Goal: Task Accomplishment & Management: Use online tool/utility

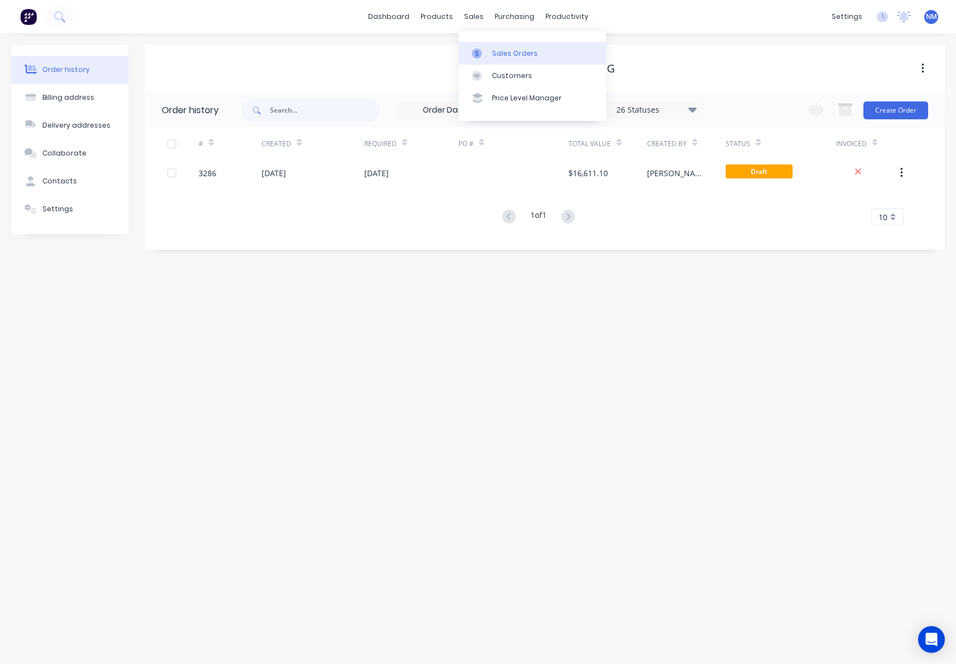
click at [498, 47] on link "Sales Orders" at bounding box center [533, 53] width 148 height 22
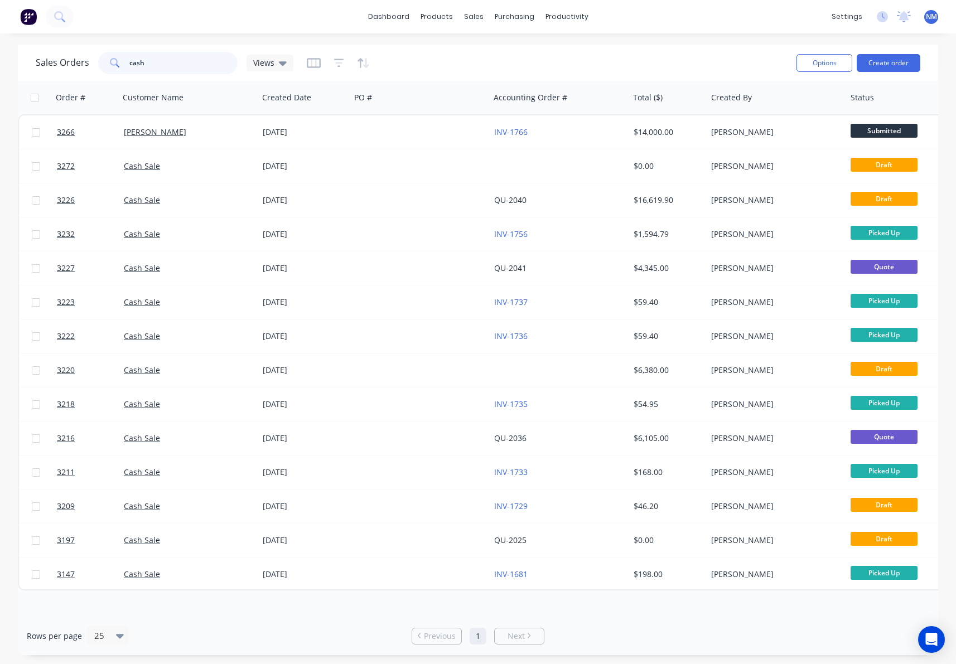
drag, startPoint x: 184, startPoint y: 66, endPoint x: 109, endPoint y: 58, distance: 74.6
click at [109, 58] on div "cash" at bounding box center [167, 63] width 139 height 22
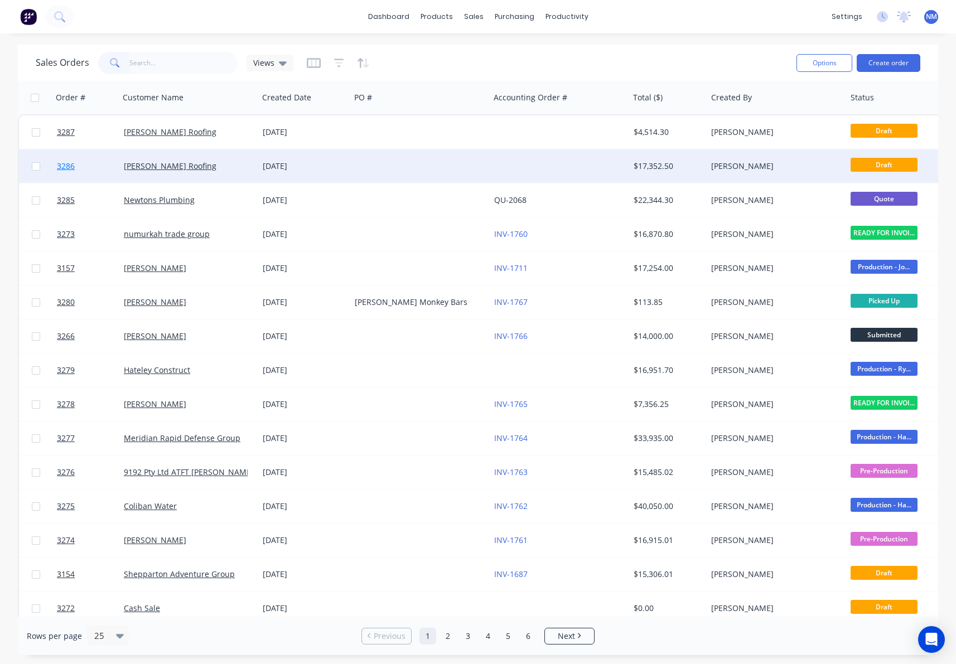
click at [62, 167] on span "3286" at bounding box center [66, 166] width 18 height 11
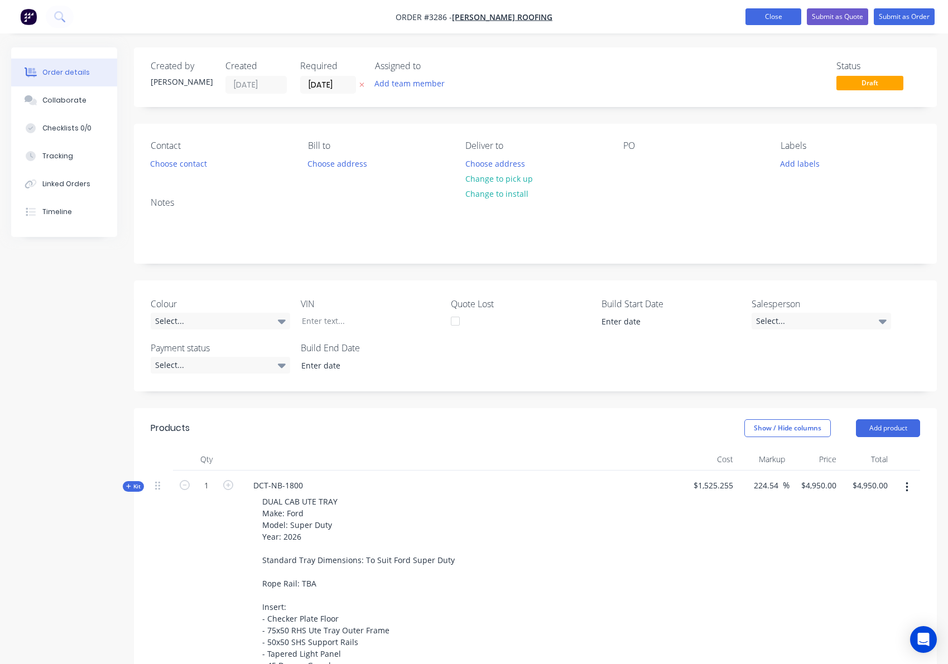
click at [769, 15] on button "Close" at bounding box center [773, 16] width 56 height 17
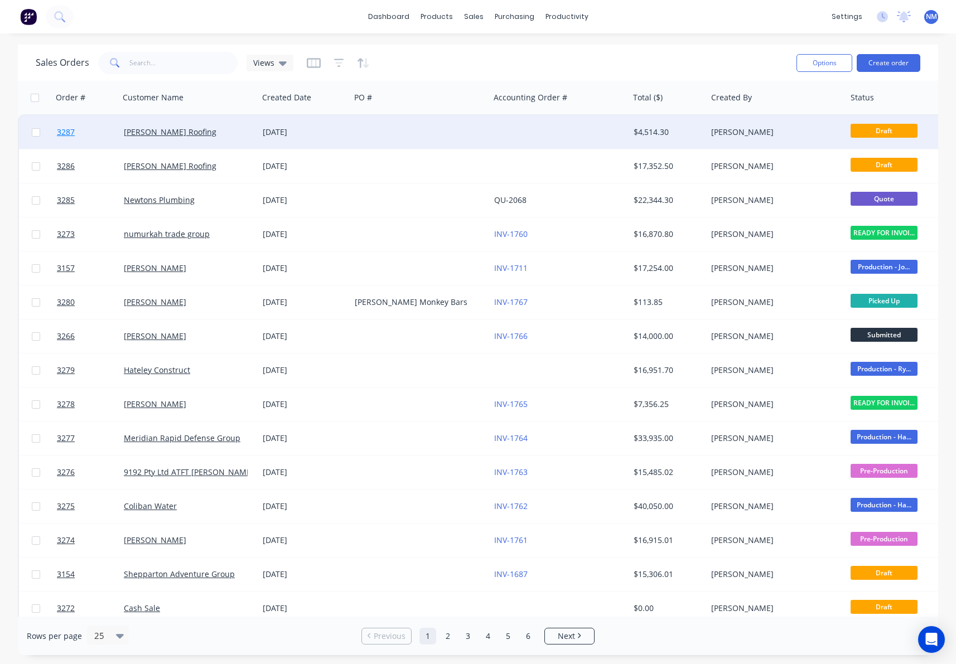
click at [68, 133] on span "3287" at bounding box center [66, 132] width 18 height 11
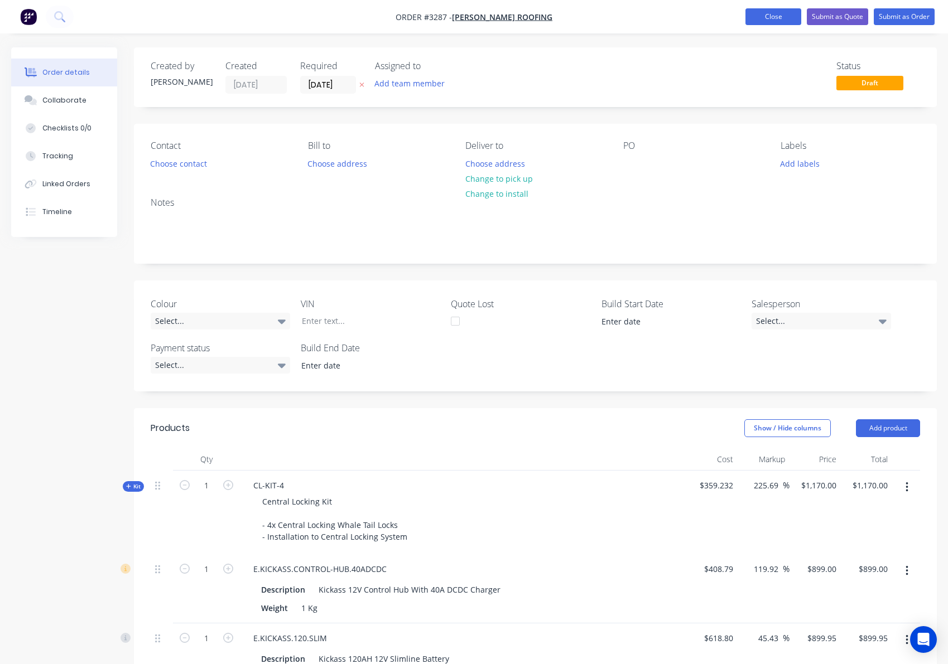
click at [773, 9] on button "Close" at bounding box center [773, 16] width 56 height 17
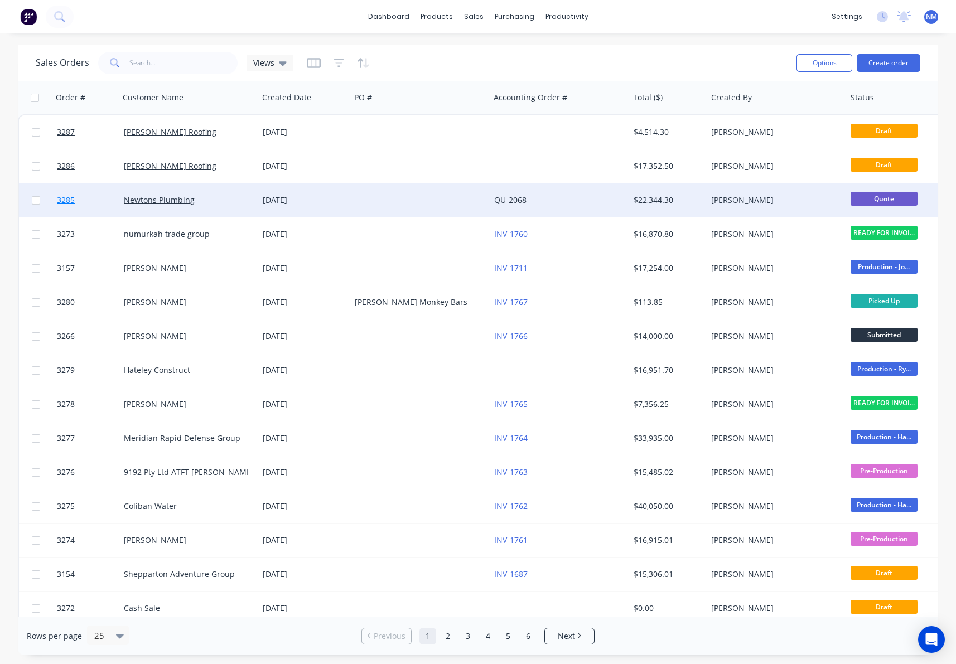
click at [66, 204] on span "3285" at bounding box center [66, 200] width 18 height 11
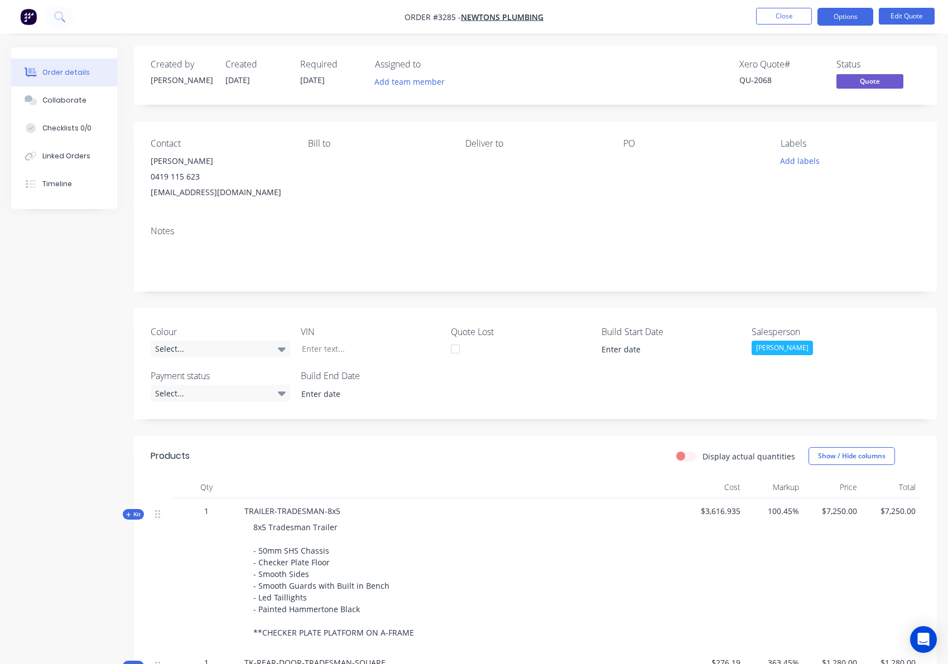
scroll to position [2, 0]
click at [781, 21] on button "Close" at bounding box center [784, 16] width 56 height 17
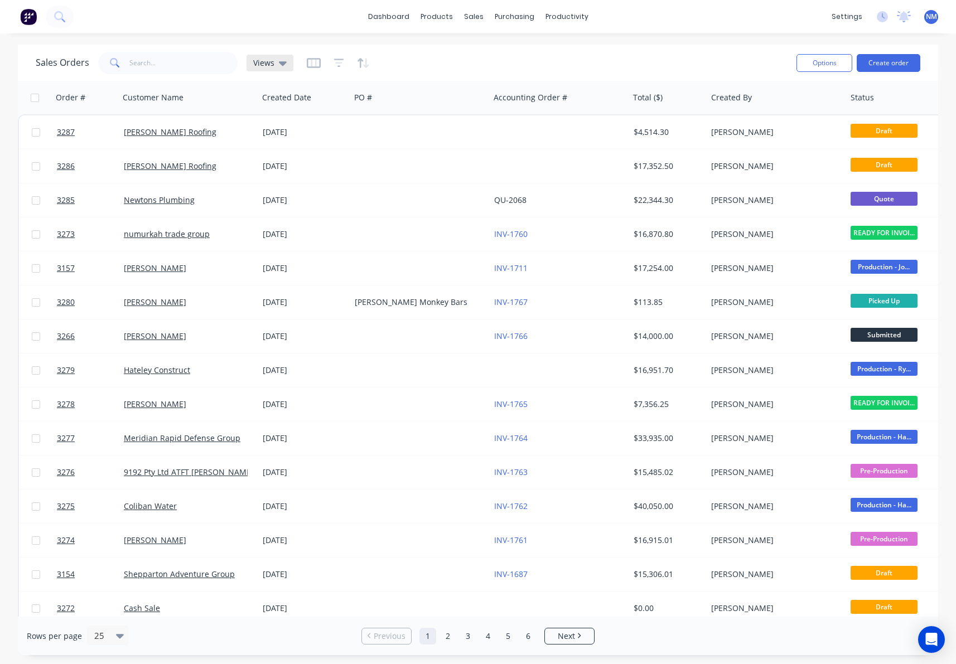
click at [270, 66] on span "Views" at bounding box center [263, 63] width 21 height 12
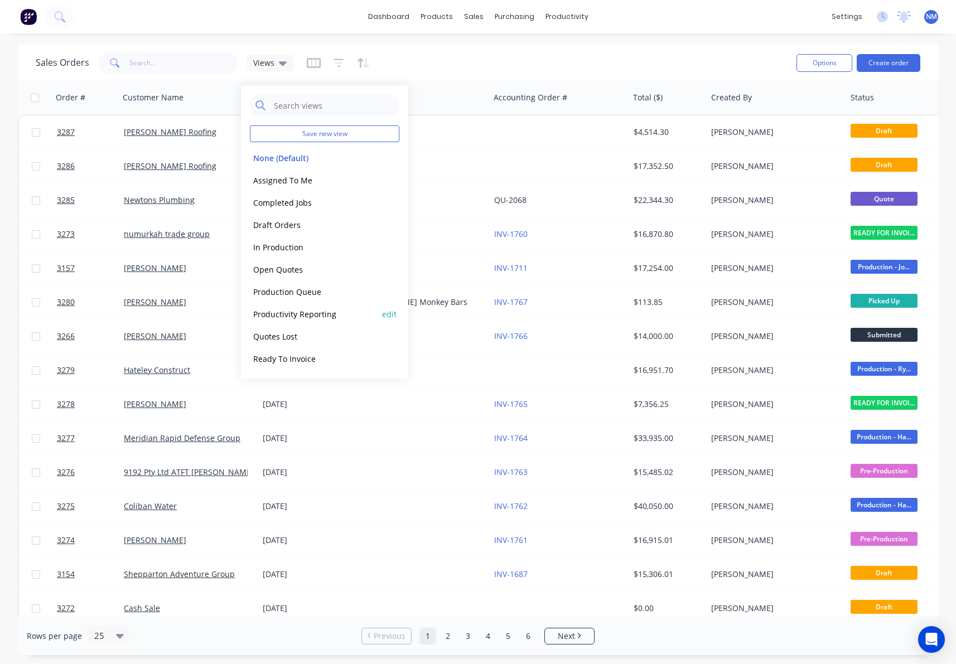
click at [320, 315] on button "Productivity Reporting" at bounding box center [313, 314] width 127 height 13
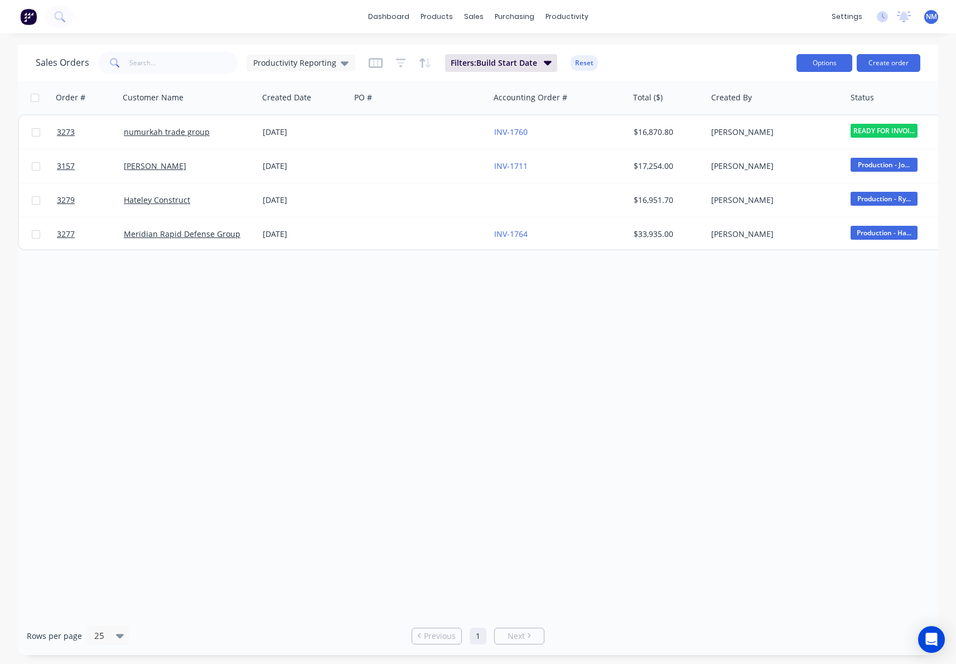
click at [815, 63] on button "Options" at bounding box center [825, 63] width 56 height 18
click at [778, 139] on div "Export" at bounding box center [791, 136] width 103 height 16
click at [504, 64] on span "Filters: Build Start Date" at bounding box center [494, 62] width 86 height 11
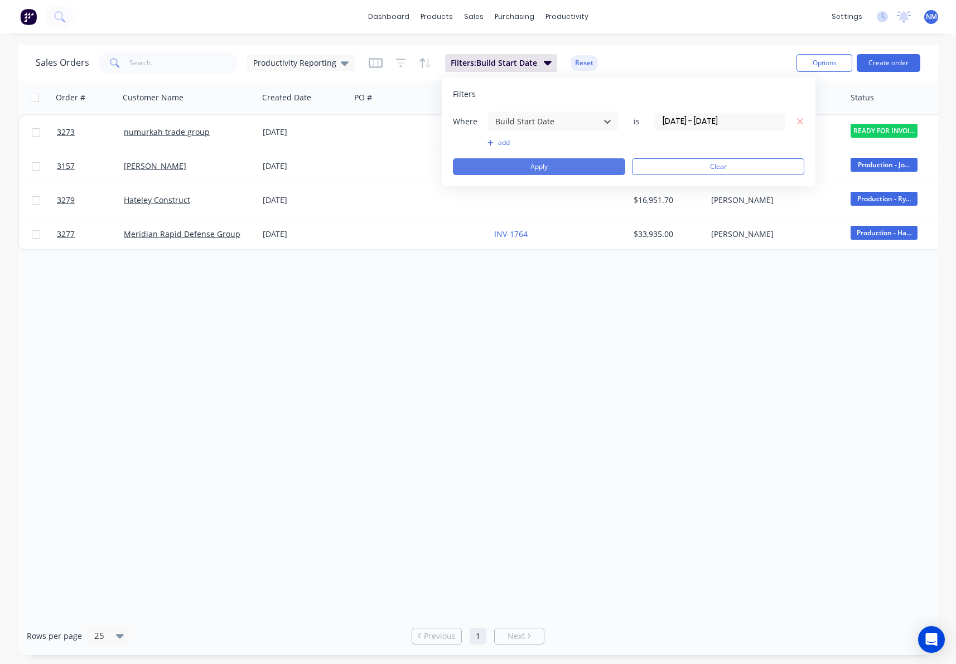
click at [551, 168] on button "Apply" at bounding box center [539, 166] width 172 height 17
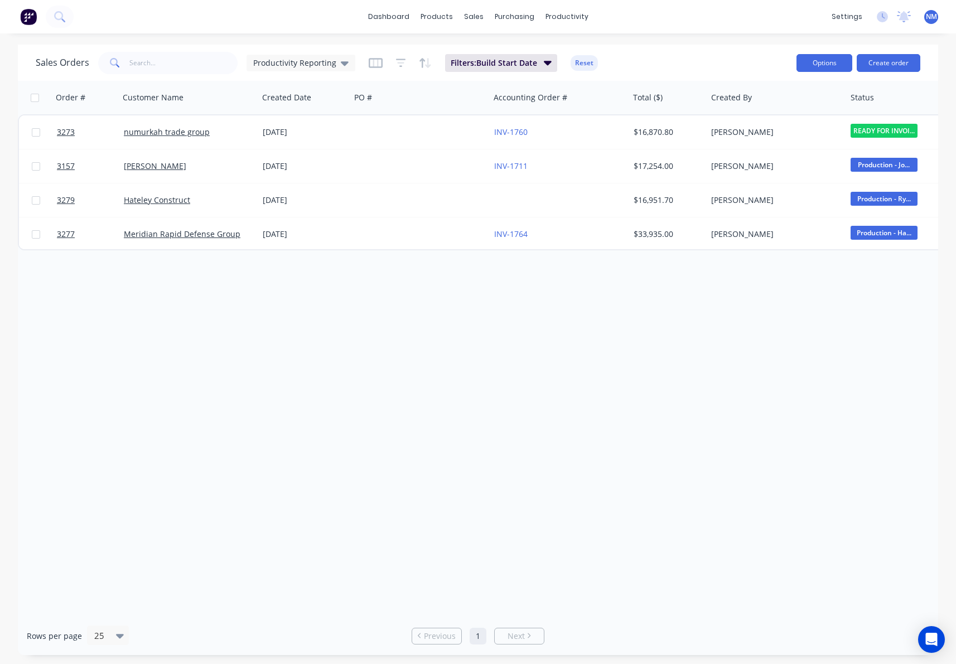
click at [824, 67] on button "Options" at bounding box center [825, 63] width 56 height 18
click at [767, 136] on div "Export" at bounding box center [791, 136] width 103 height 16
click at [319, 64] on span "Productivity Reporting" at bounding box center [294, 63] width 83 height 12
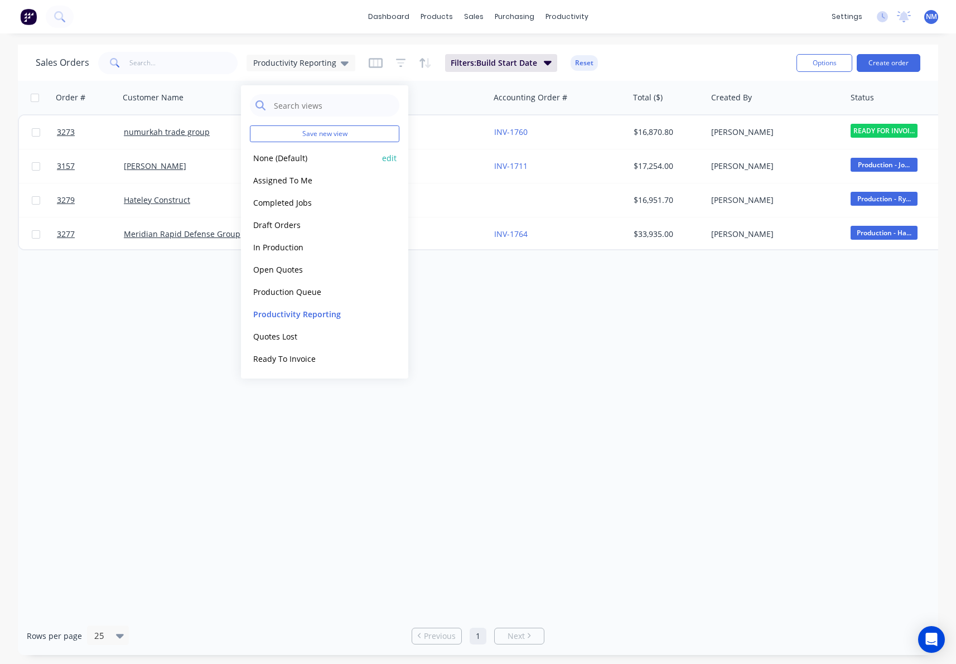
click at [287, 162] on button "None (Default)" at bounding box center [313, 158] width 127 height 13
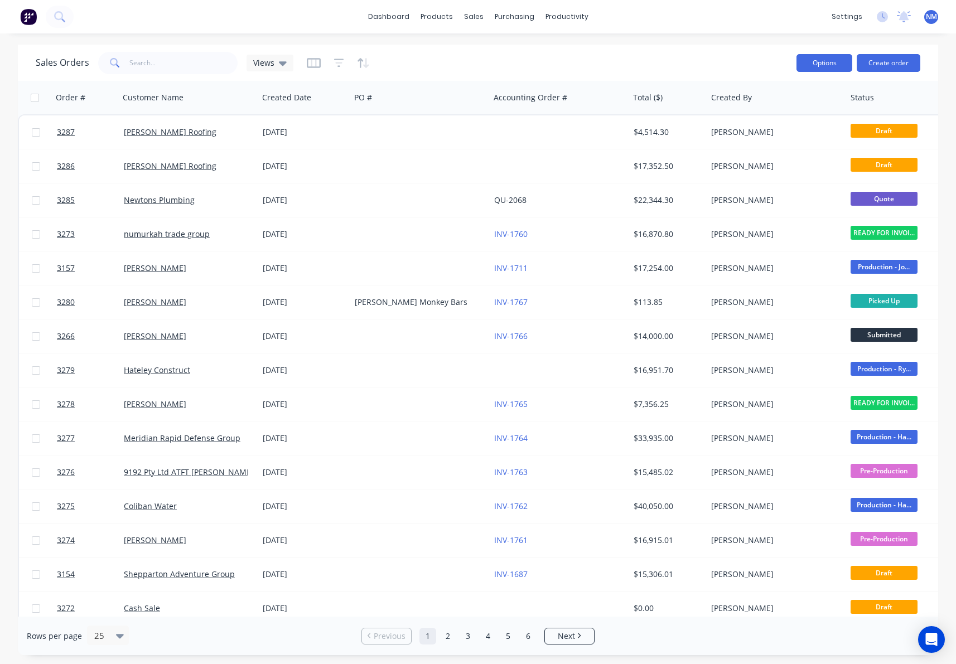
click at [825, 65] on button "Options" at bounding box center [825, 63] width 56 height 18
click at [731, 64] on div "Sales Orders Views" at bounding box center [412, 62] width 752 height 27
click at [281, 68] on div "Views" at bounding box center [270, 63] width 47 height 17
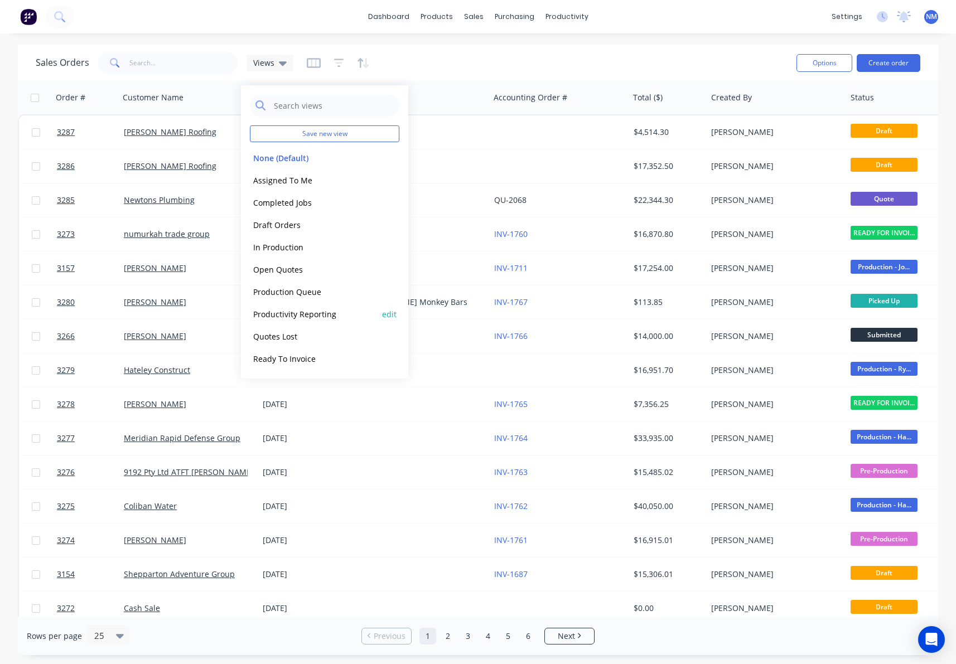
click at [319, 313] on button "Productivity Reporting" at bounding box center [313, 314] width 127 height 13
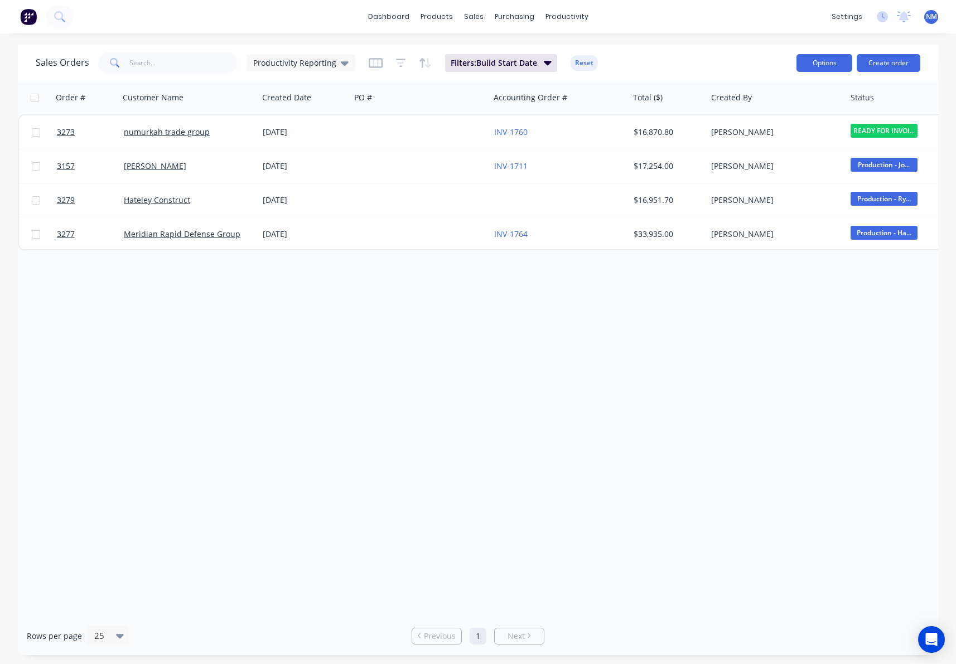
click at [822, 71] on div "Options Create order" at bounding box center [856, 62] width 128 height 27
click at [821, 65] on button "Options" at bounding box center [825, 63] width 56 height 18
click at [767, 137] on div "Export" at bounding box center [791, 136] width 103 height 16
click at [35, 98] on input "checkbox" at bounding box center [35, 98] width 8 height 8
checkbox input "true"
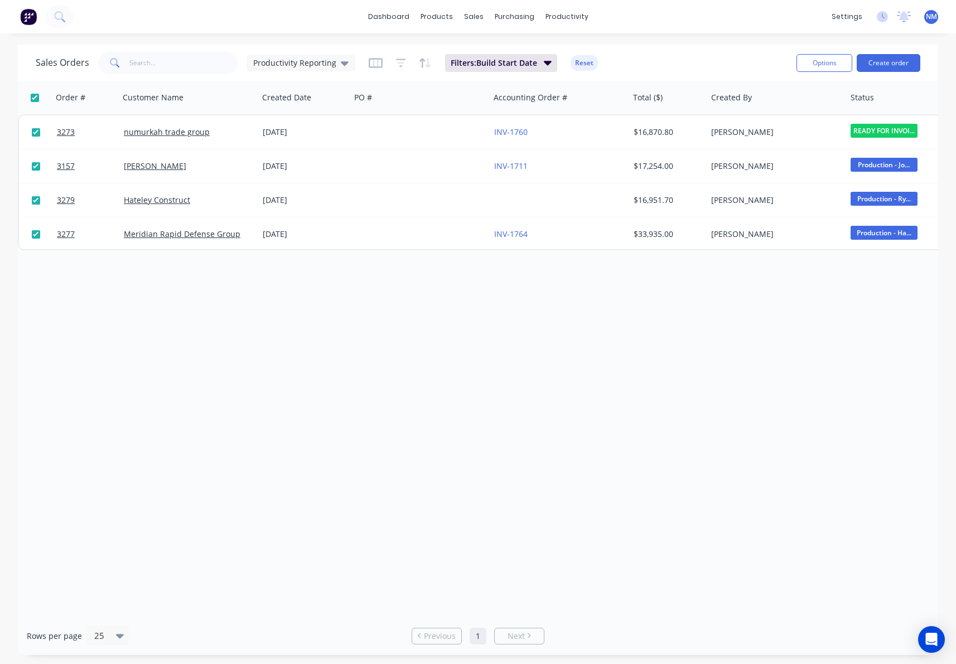
checkbox input "true"
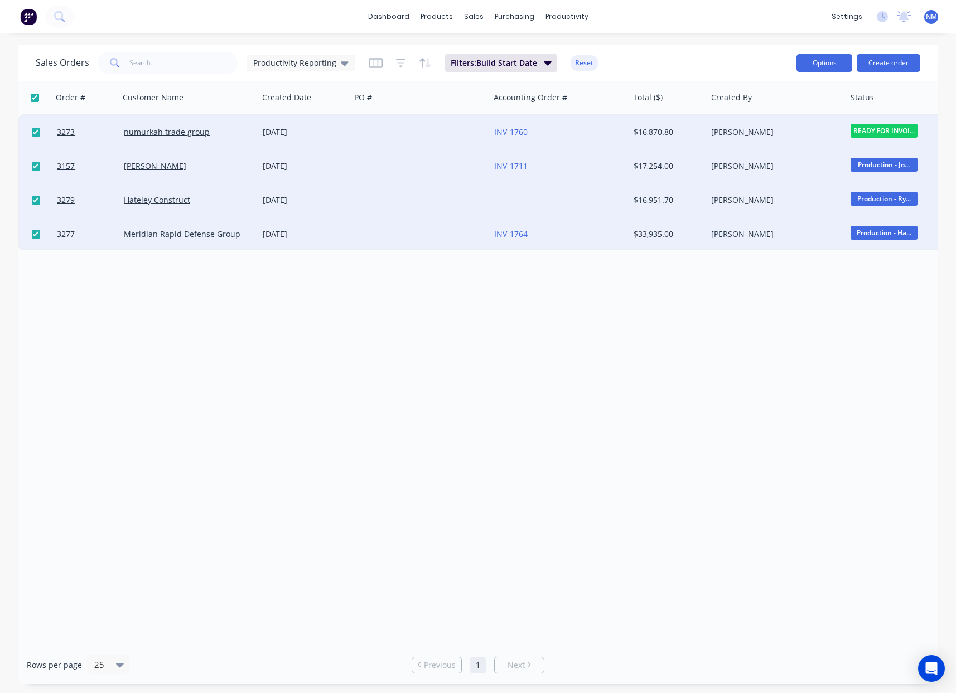
click at [817, 59] on button "Options" at bounding box center [825, 63] width 56 height 18
click at [773, 134] on div "Export" at bounding box center [791, 136] width 103 height 16
click at [37, 94] on input "checkbox" at bounding box center [35, 98] width 8 height 8
checkbox input "false"
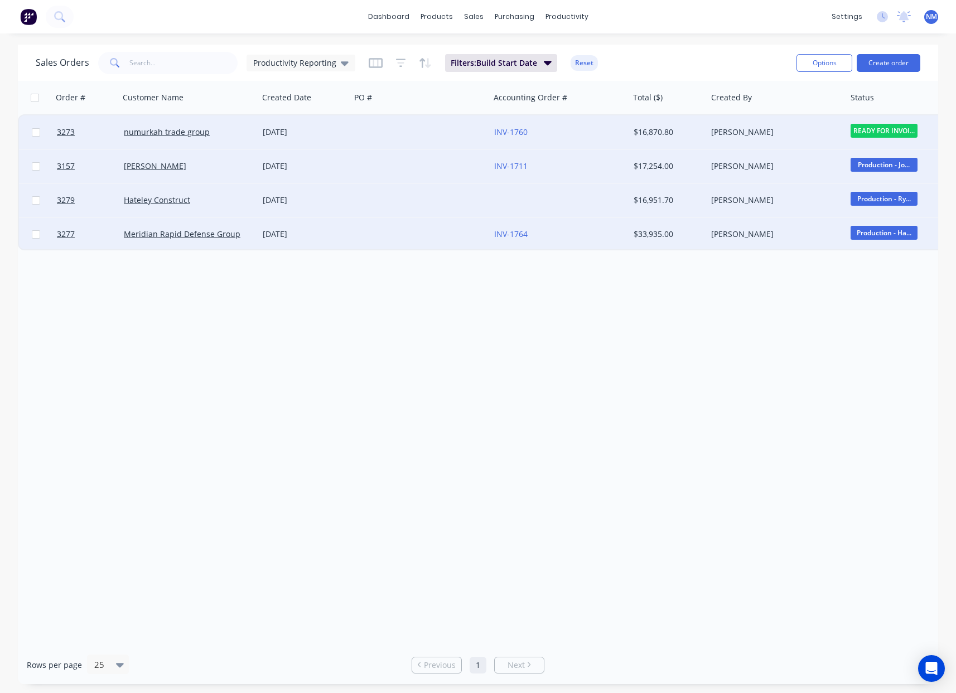
checkbox input "false"
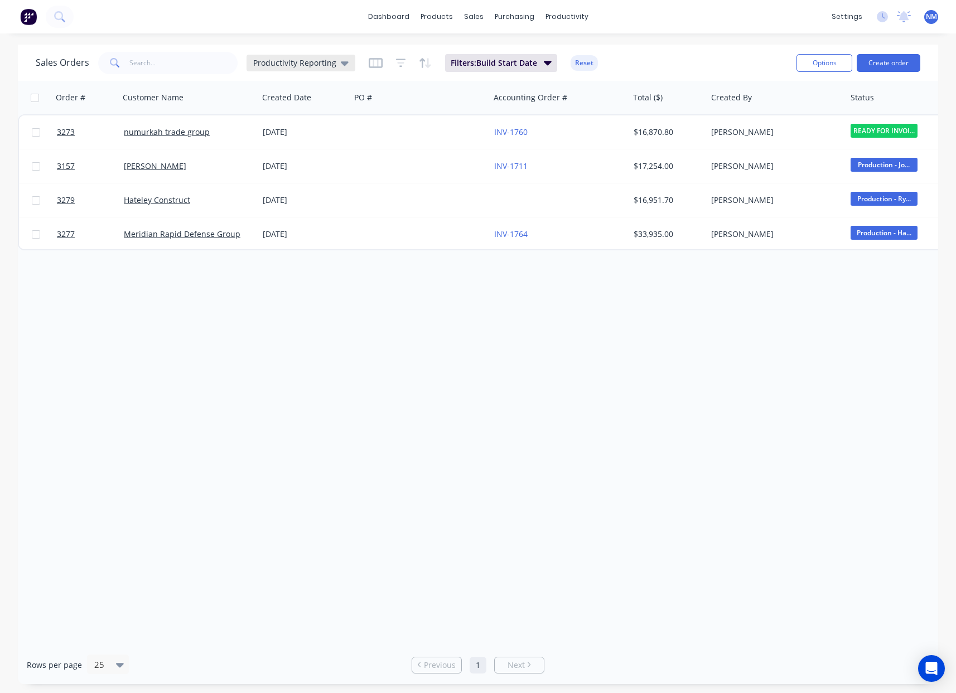
click at [325, 67] on span "Productivity Reporting" at bounding box center [294, 63] width 83 height 12
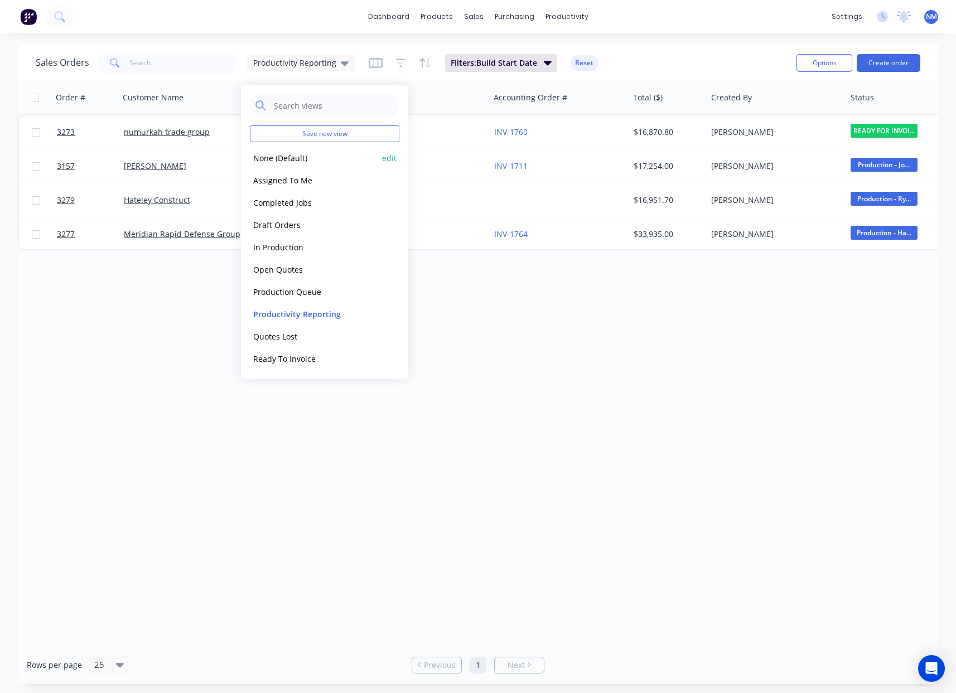
click at [310, 162] on button "None (Default)" at bounding box center [313, 158] width 127 height 13
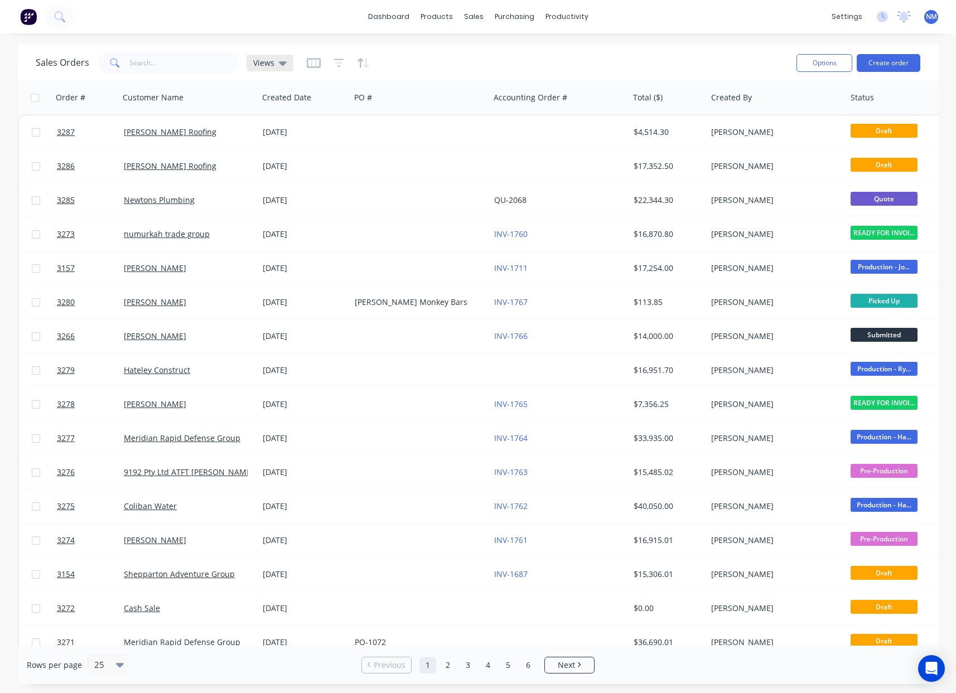
click at [273, 68] on div "Views" at bounding box center [270, 63] width 47 height 17
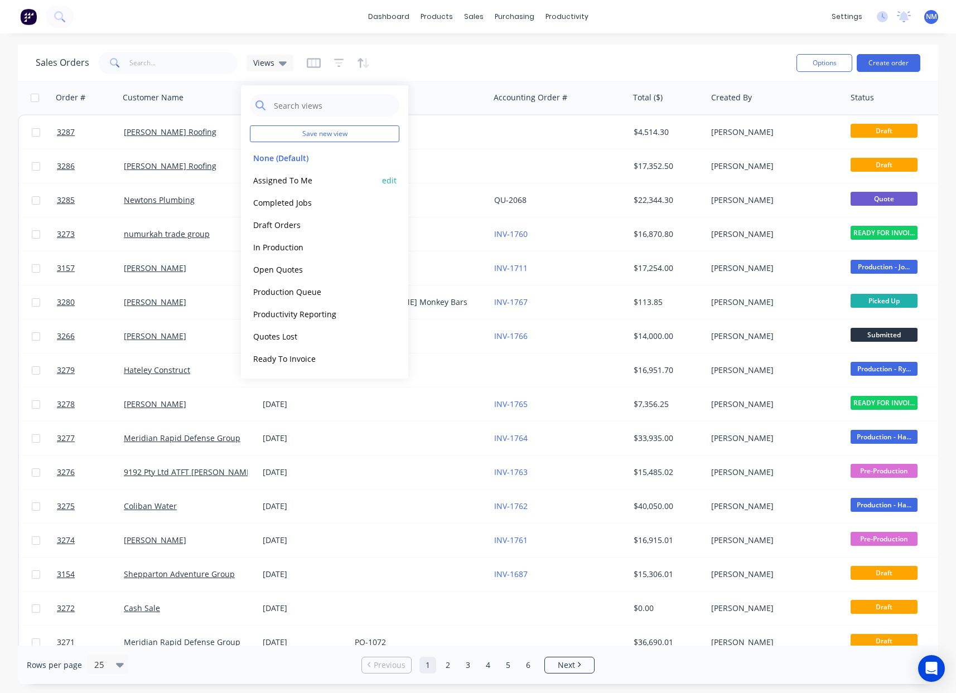
click at [305, 184] on button "Assigned To Me" at bounding box center [313, 180] width 127 height 13
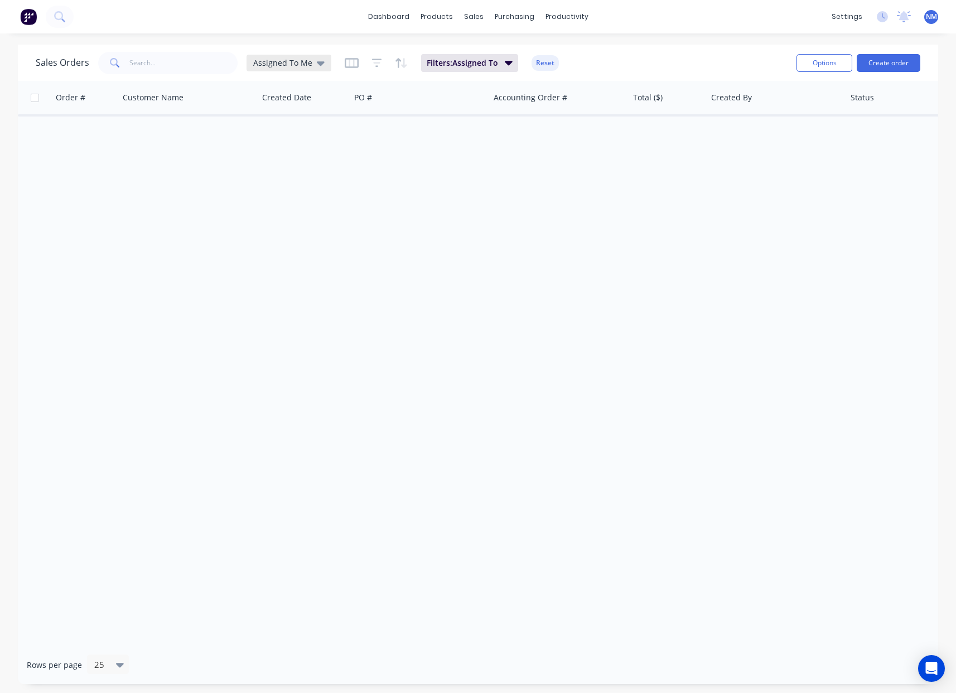
click at [291, 66] on span "Assigned To Me" at bounding box center [282, 63] width 59 height 12
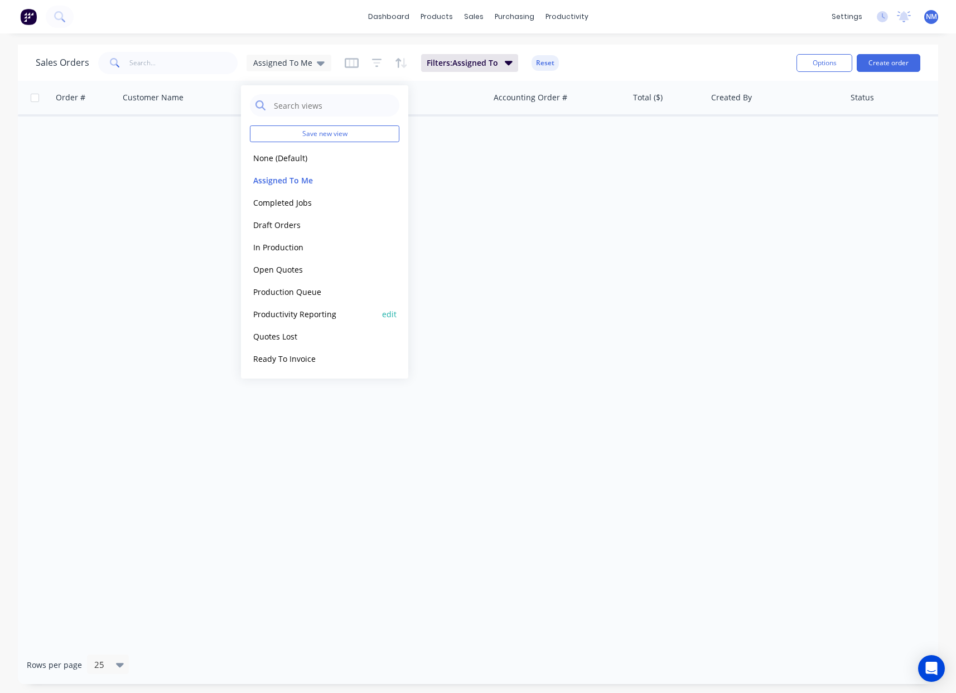
click at [312, 317] on button "Productivity Reporting" at bounding box center [313, 314] width 127 height 13
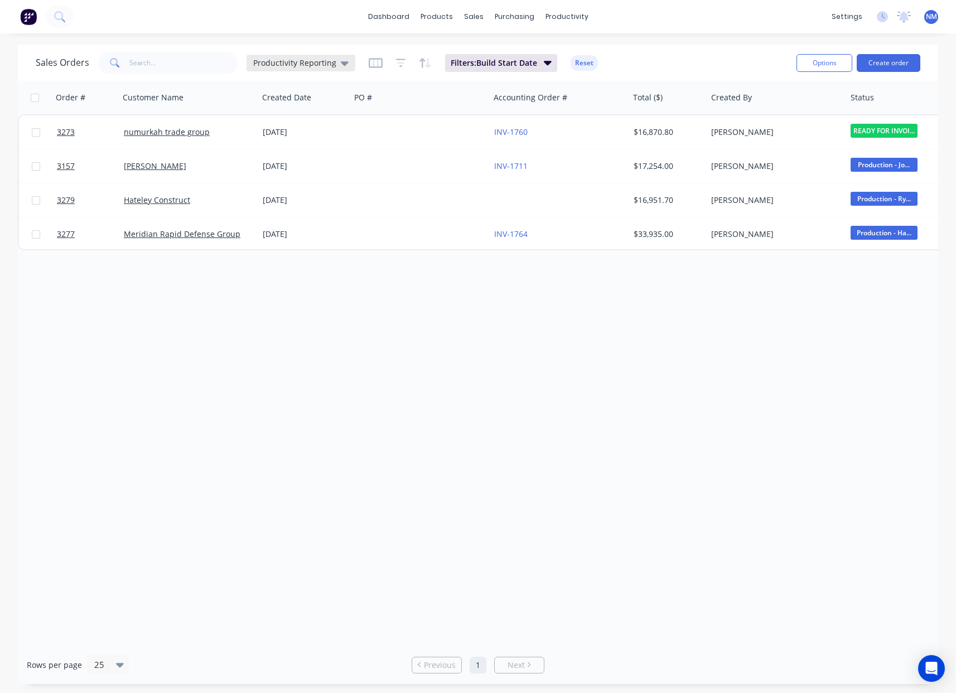
click at [330, 61] on span "Productivity Reporting" at bounding box center [294, 63] width 83 height 12
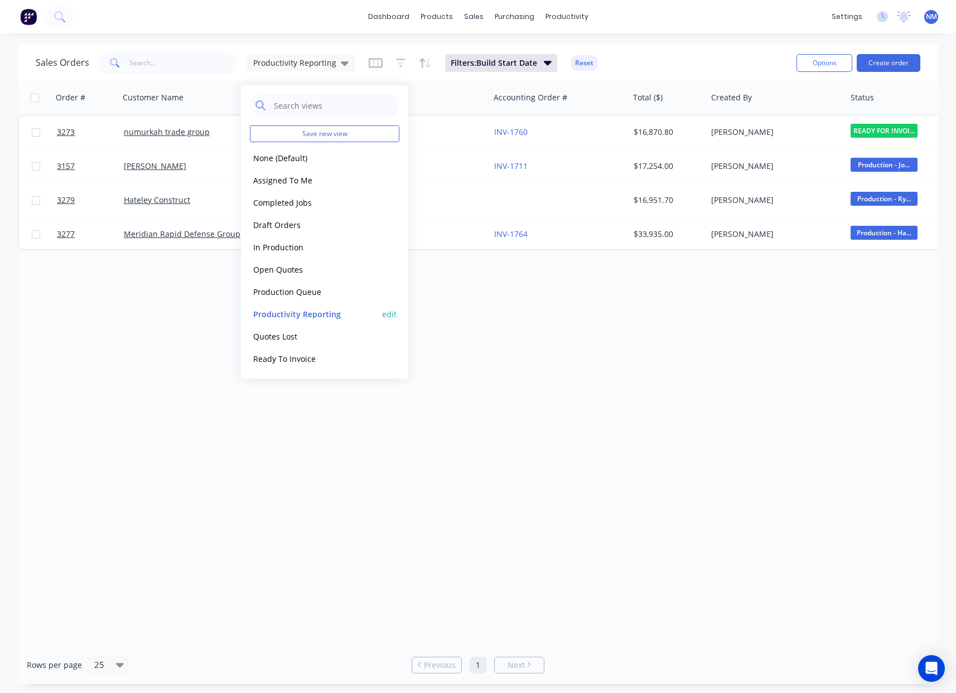
click at [394, 312] on button "edit" at bounding box center [389, 315] width 15 height 12
click at [446, 133] on label "Set as your default view" at bounding box center [490, 132] width 89 height 12
click at [437, 133] on input "Set as your default view" at bounding box center [435, 131] width 9 height 11
checkbox input "true"
click at [450, 148] on button "Update" at bounding box center [468, 155] width 75 height 18
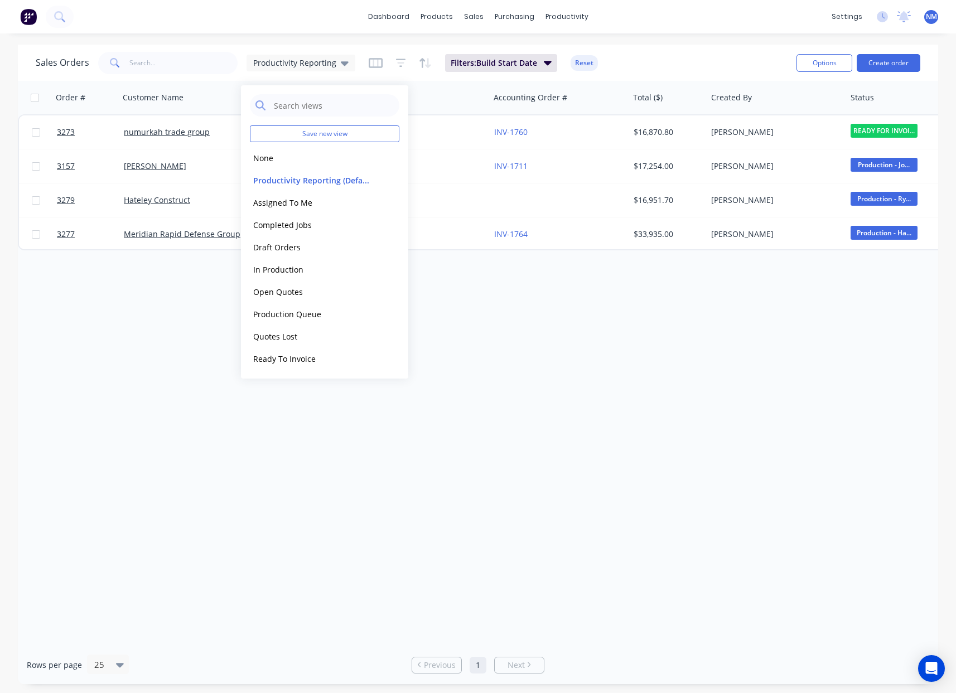
click at [648, 61] on div "Sales Orders Productivity Reporting Filters: Build Start Date Reset" at bounding box center [412, 62] width 752 height 27
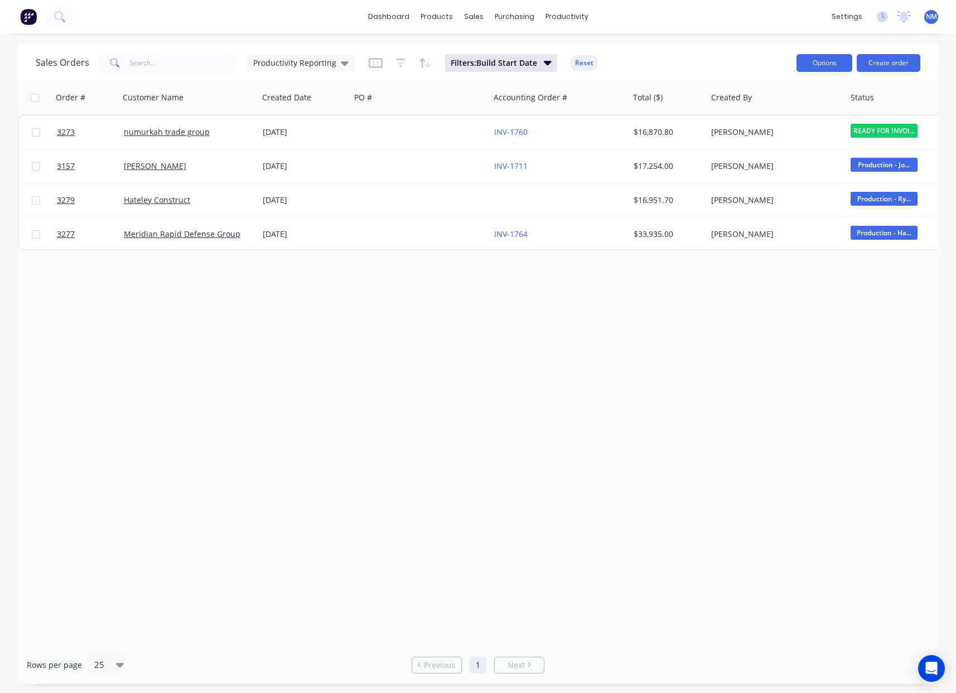
click at [824, 62] on button "Options" at bounding box center [825, 63] width 56 height 18
click at [773, 139] on div "Export" at bounding box center [791, 136] width 103 height 16
click at [324, 64] on span "Productivity Reporting" at bounding box center [294, 63] width 83 height 12
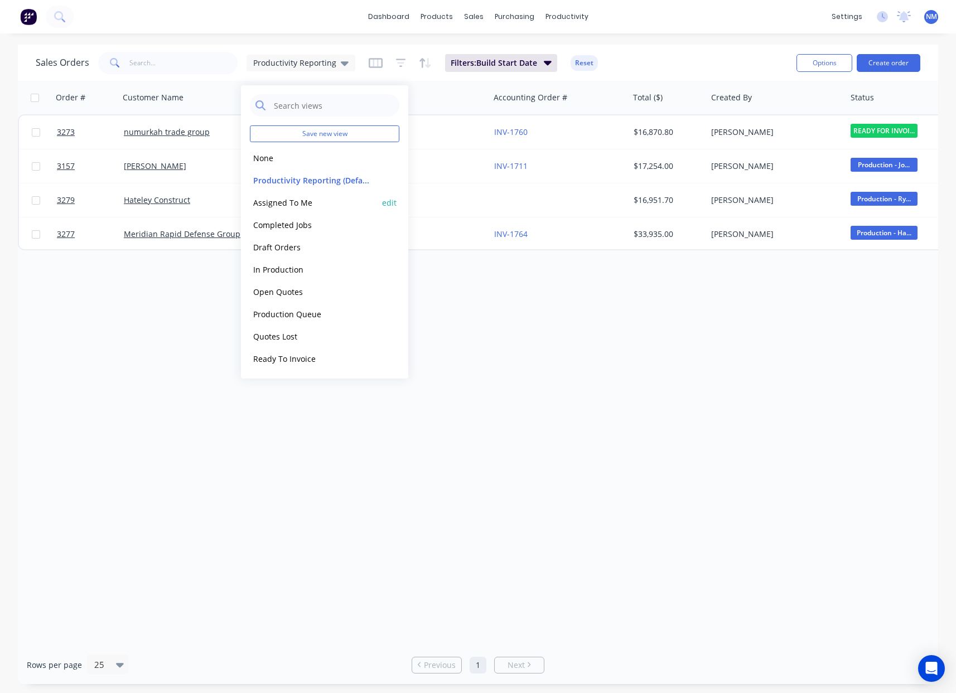
click at [391, 204] on button "edit" at bounding box center [389, 203] width 15 height 12
click at [476, 133] on label "Set as your default view" at bounding box center [490, 132] width 89 height 12
click at [440, 133] on input "Set as your default view" at bounding box center [435, 131] width 9 height 11
checkbox input "true"
click at [472, 152] on button "Update" at bounding box center [468, 155] width 75 height 18
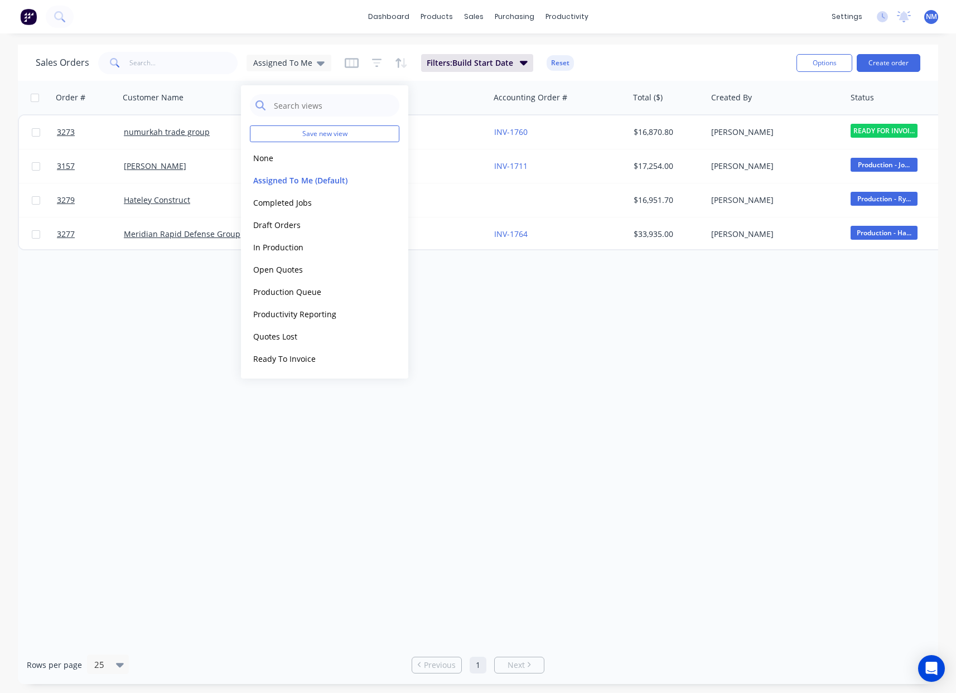
click at [726, 397] on div "Order # Customer Name Created Date PO # Accounting Order # Total ($) Created By…" at bounding box center [478, 363] width 921 height 565
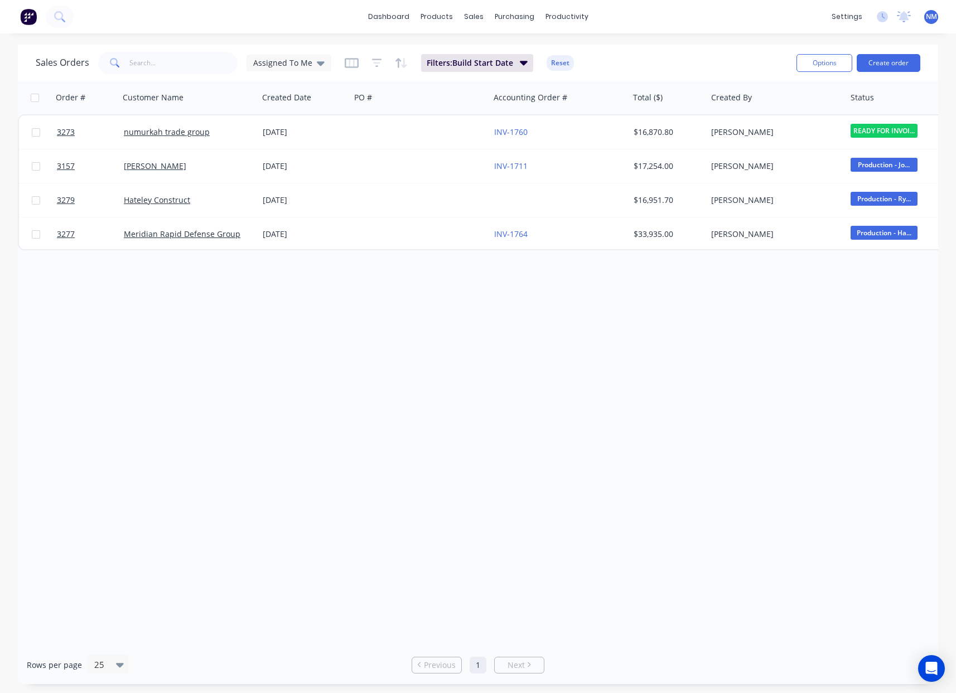
click at [316, 74] on div "Sales Orders Assigned To Me Filters: Build Start Date Reset" at bounding box center [412, 62] width 752 height 27
click at [309, 68] on div "Assigned To Me" at bounding box center [289, 63] width 85 height 17
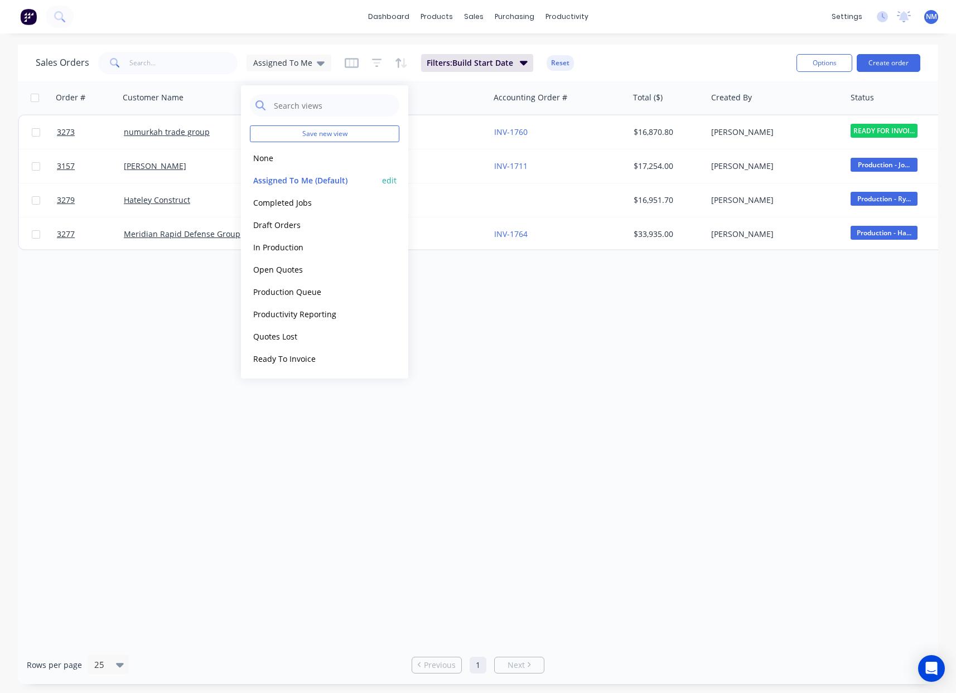
click at [315, 183] on button "Assigned To Me (Default)" at bounding box center [313, 180] width 127 height 13
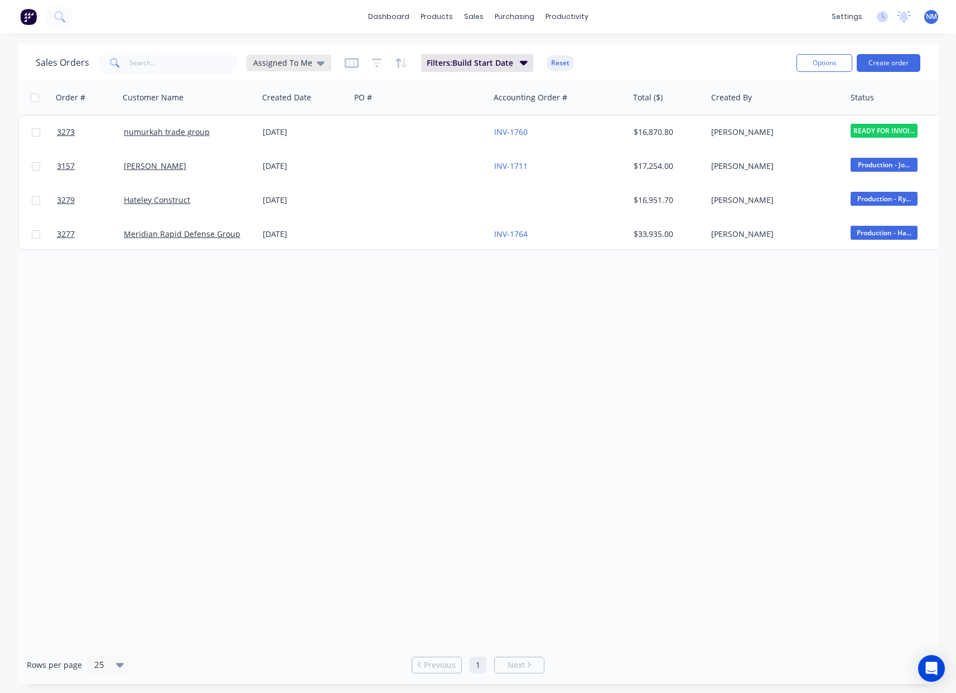
click at [301, 66] on span "Assigned To Me" at bounding box center [282, 63] width 59 height 12
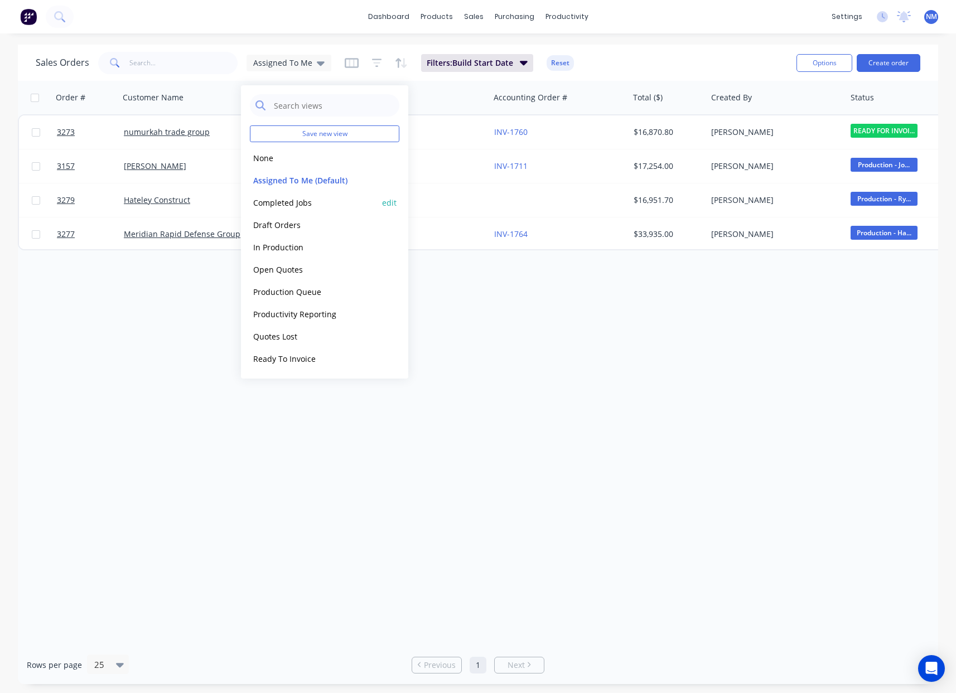
click at [319, 200] on button "Completed Jobs" at bounding box center [313, 202] width 127 height 13
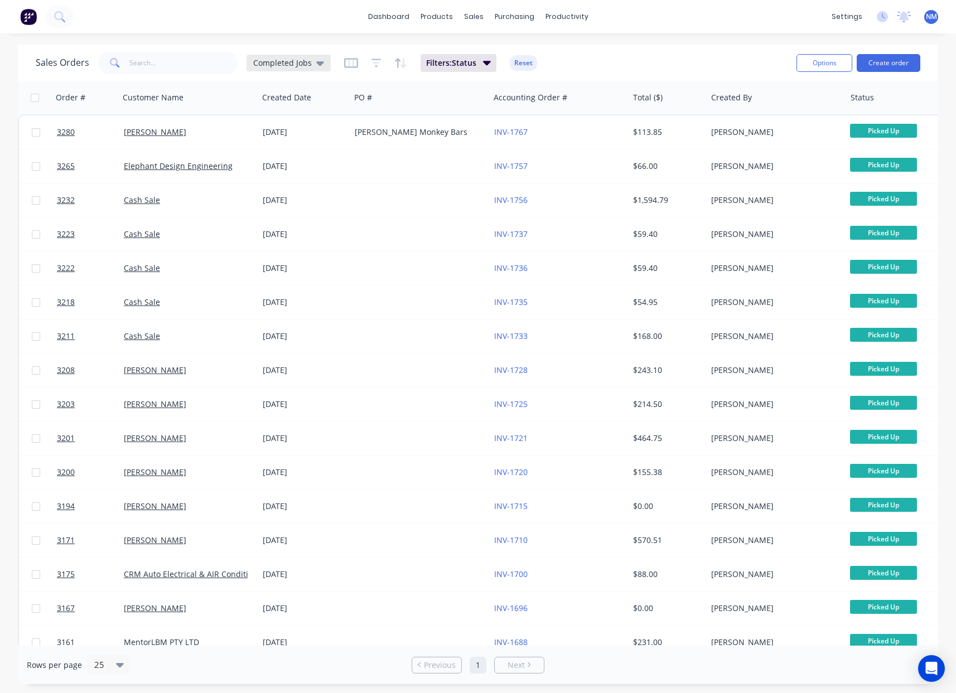
click at [302, 60] on span "Completed Jobs" at bounding box center [282, 63] width 59 height 12
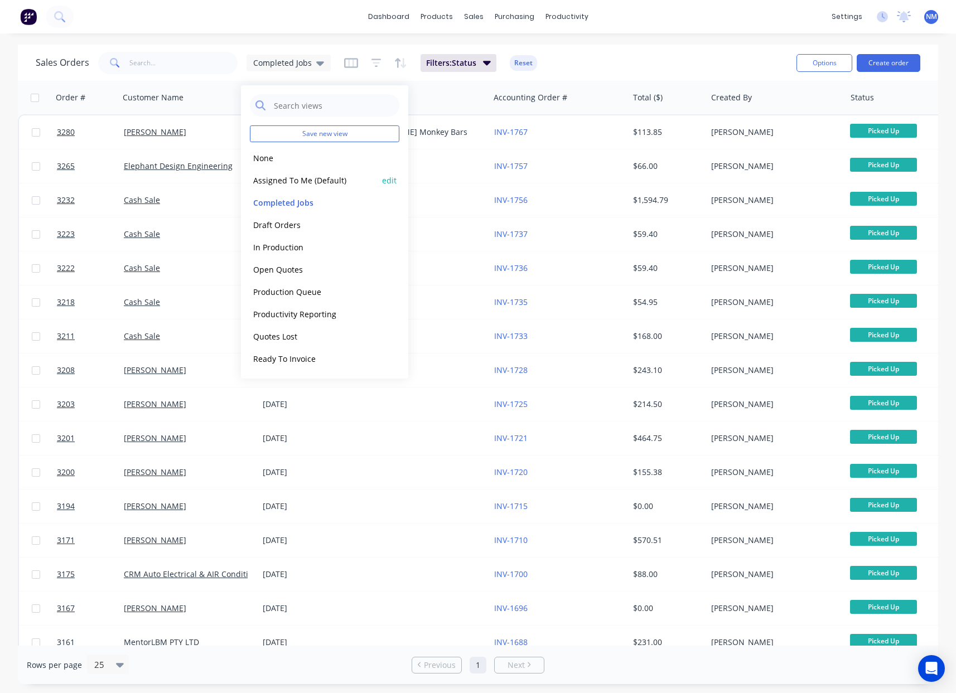
click at [319, 176] on button "Assigned To Me (Default)" at bounding box center [313, 180] width 127 height 13
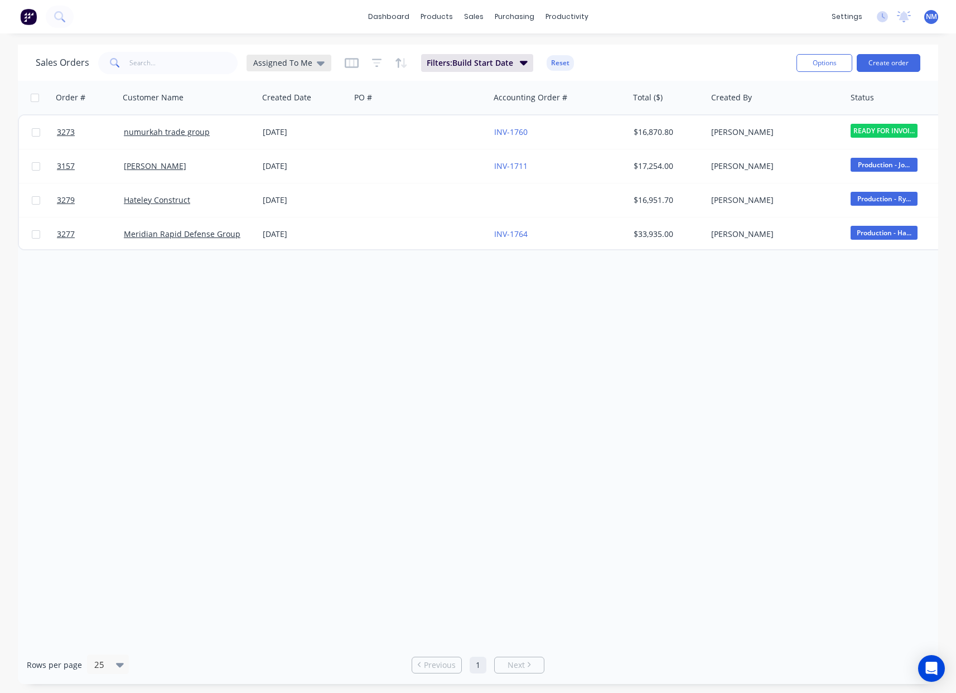
click at [305, 64] on span "Assigned To Me" at bounding box center [282, 63] width 59 height 12
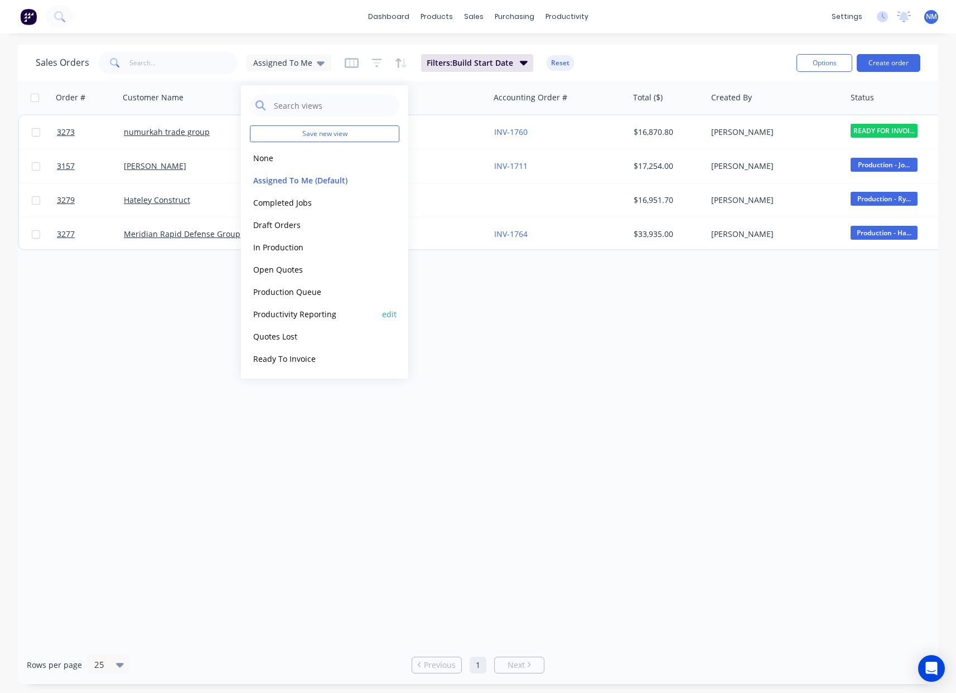
click at [330, 314] on button "Productivity Reporting" at bounding box center [313, 314] width 127 height 13
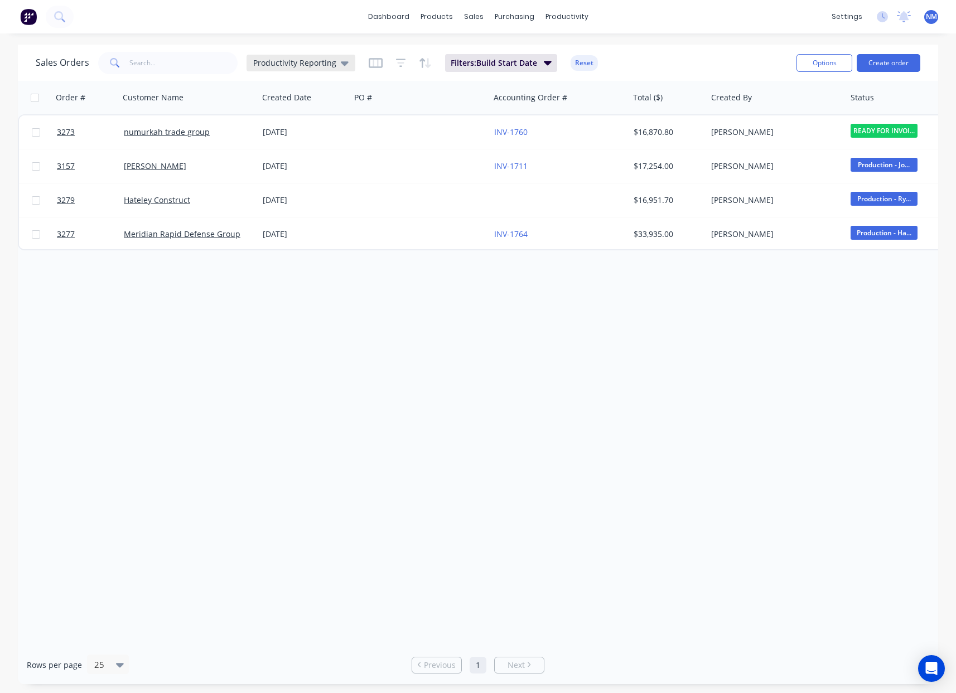
click at [318, 64] on span "Productivity Reporting" at bounding box center [294, 63] width 83 height 12
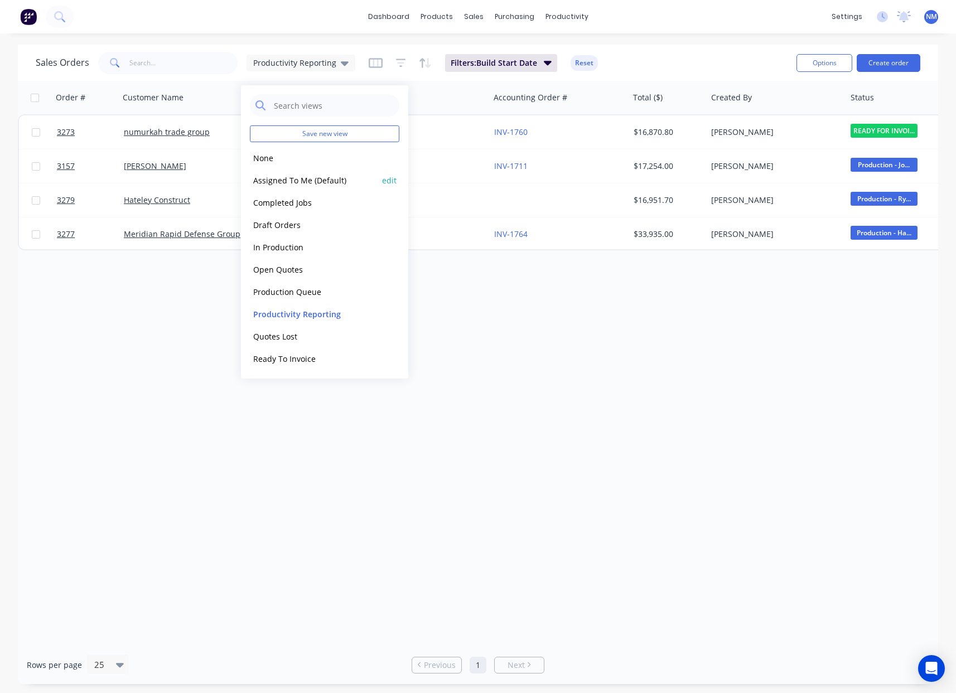
click at [336, 181] on button "Assigned To Me (Default)" at bounding box center [313, 180] width 127 height 13
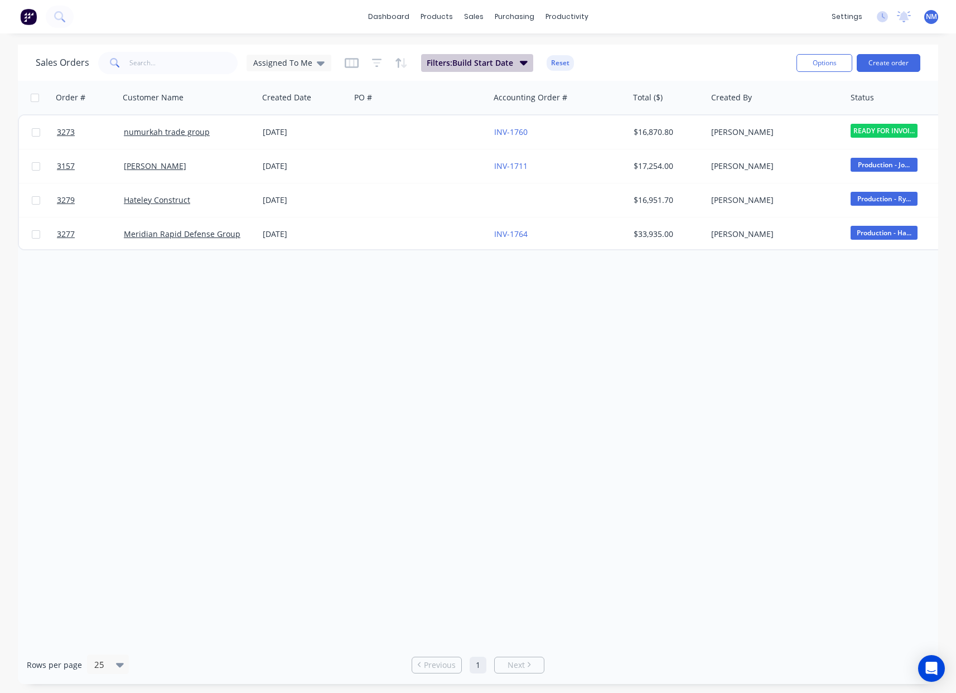
click at [489, 66] on span "Filters: Build Start Date" at bounding box center [470, 62] width 86 height 11
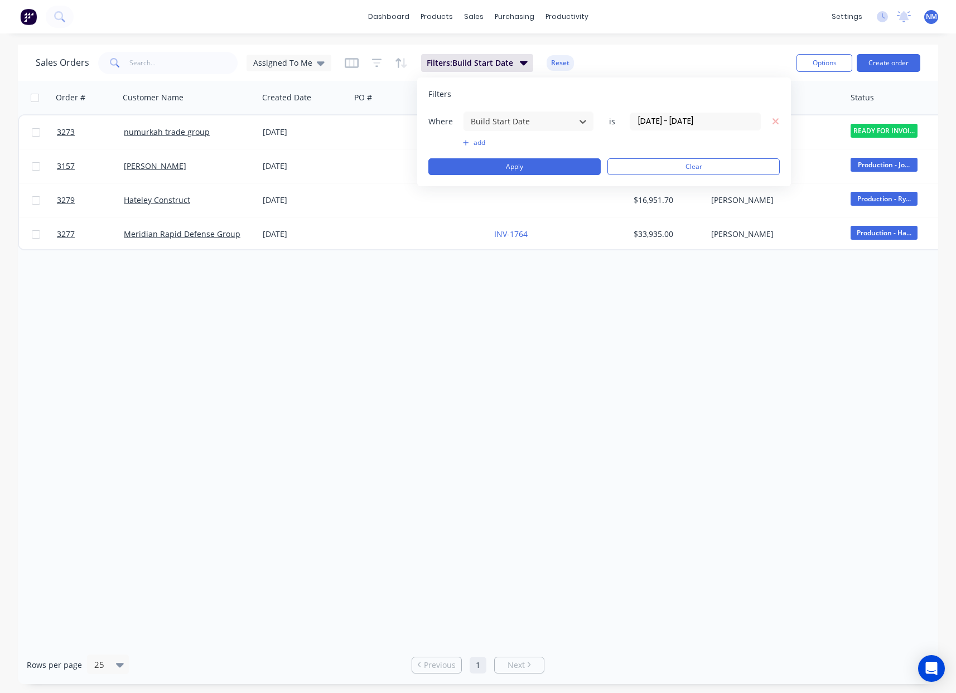
click at [780, 121] on div "Filters Where option Build Start Date, selected. Select is focused ,type to ref…" at bounding box center [604, 132] width 374 height 109
click at [779, 123] on icon "button" at bounding box center [776, 122] width 8 height 10
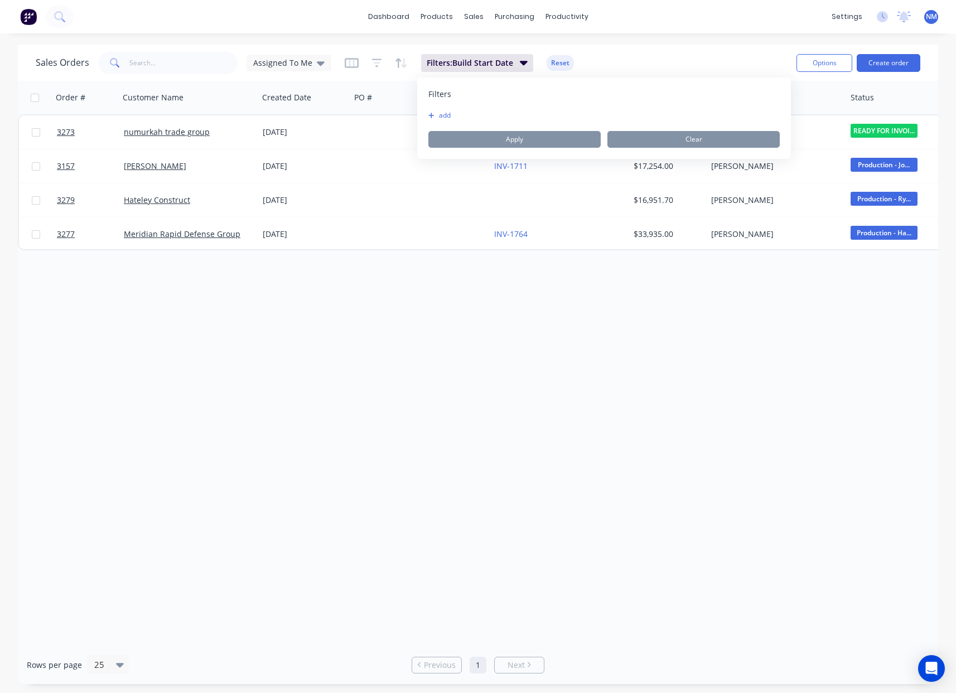
click at [433, 113] on icon "button" at bounding box center [431, 115] width 6 height 7
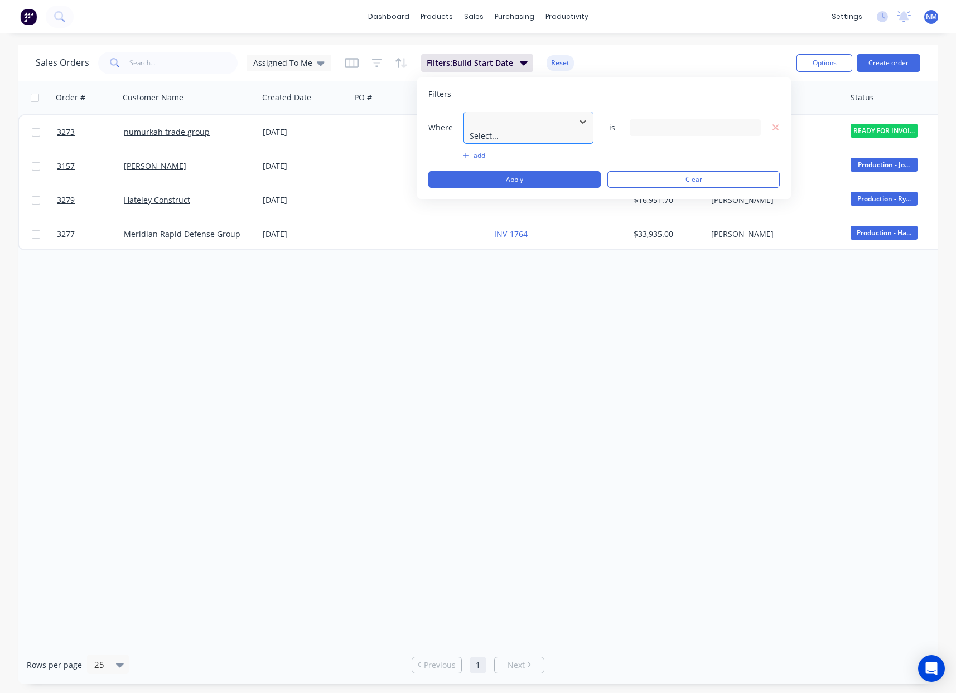
click at [529, 122] on div at bounding box center [520, 121] width 100 height 14
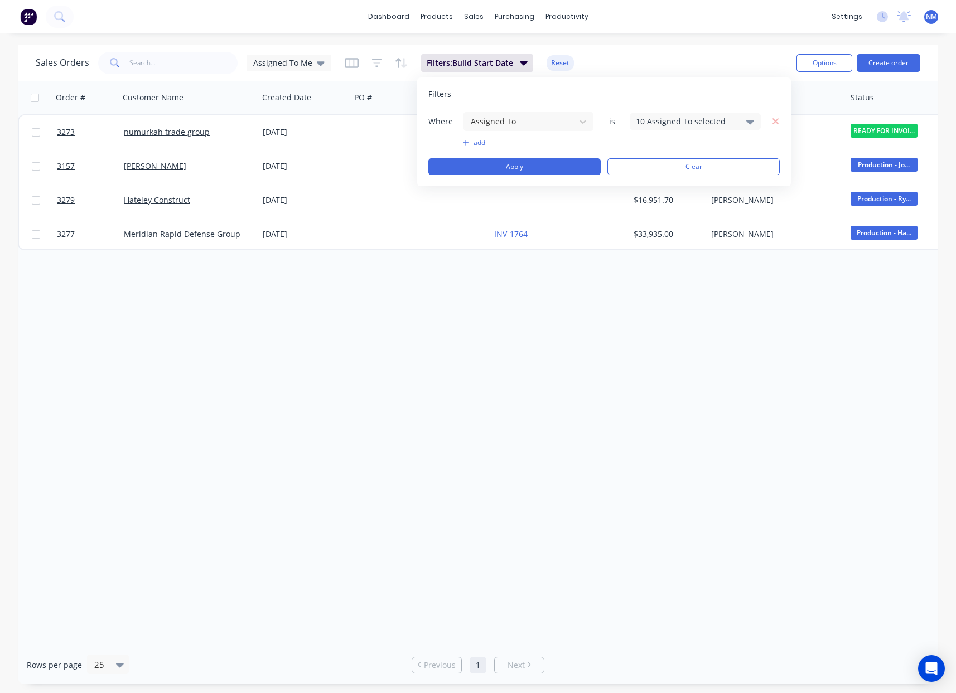
click at [704, 120] on div "10 Assigned To selected" at bounding box center [686, 121] width 101 height 12
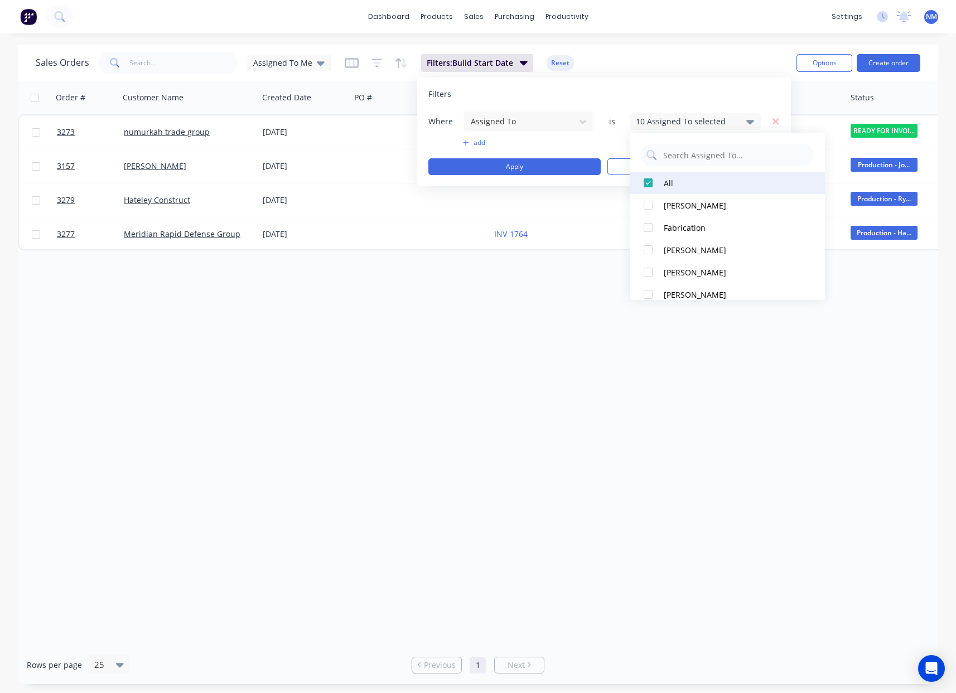
click at [651, 185] on div at bounding box center [648, 183] width 22 height 22
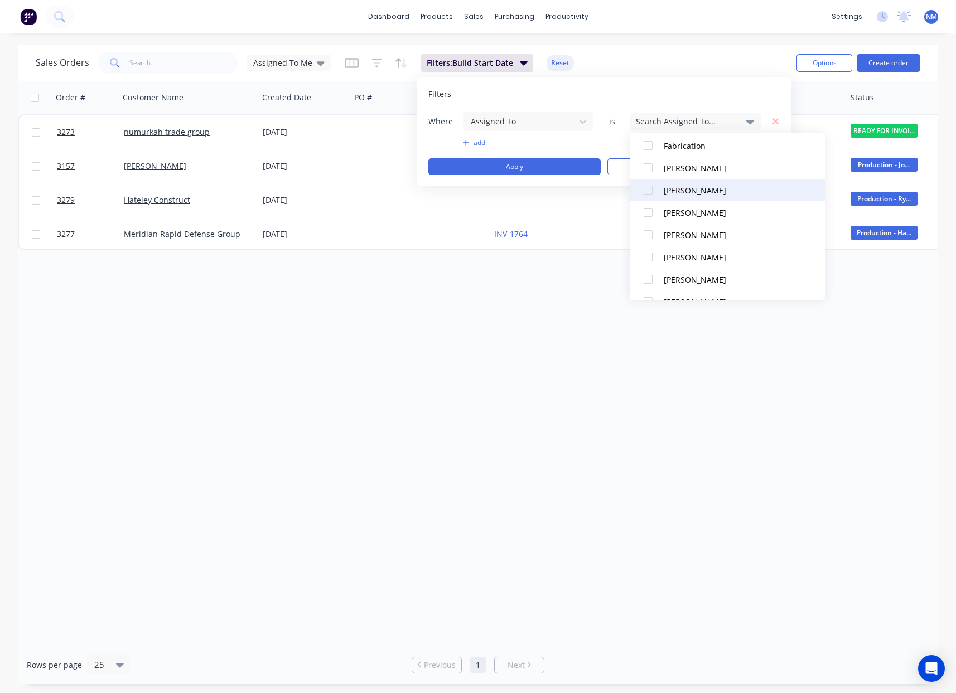
scroll to position [123, 0]
click at [654, 198] on div at bounding box center [648, 194] width 22 height 22
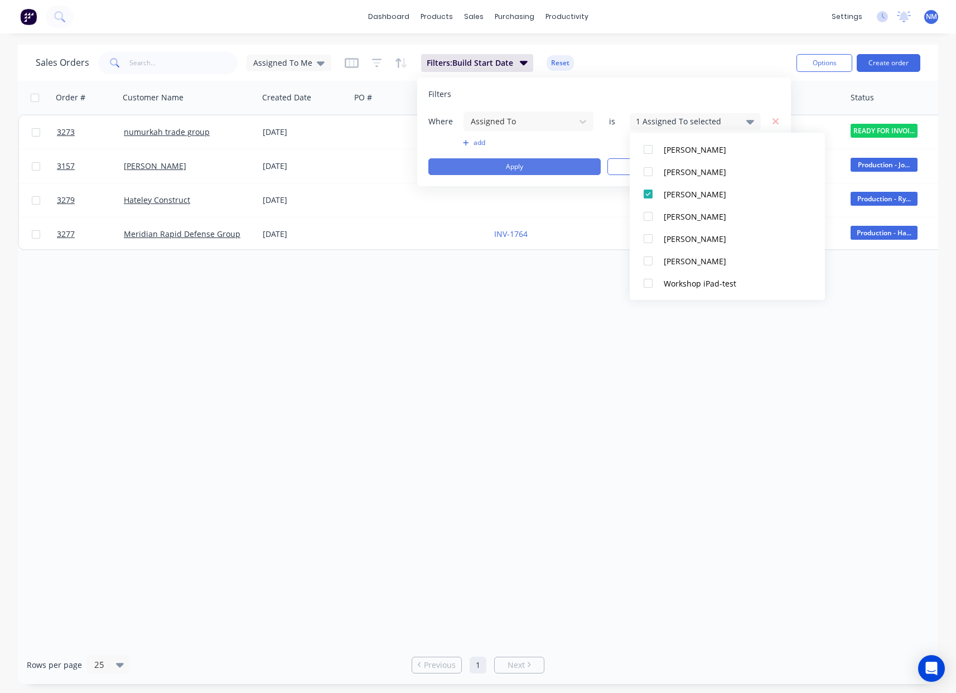
click at [543, 175] on button "Apply" at bounding box center [514, 166] width 172 height 17
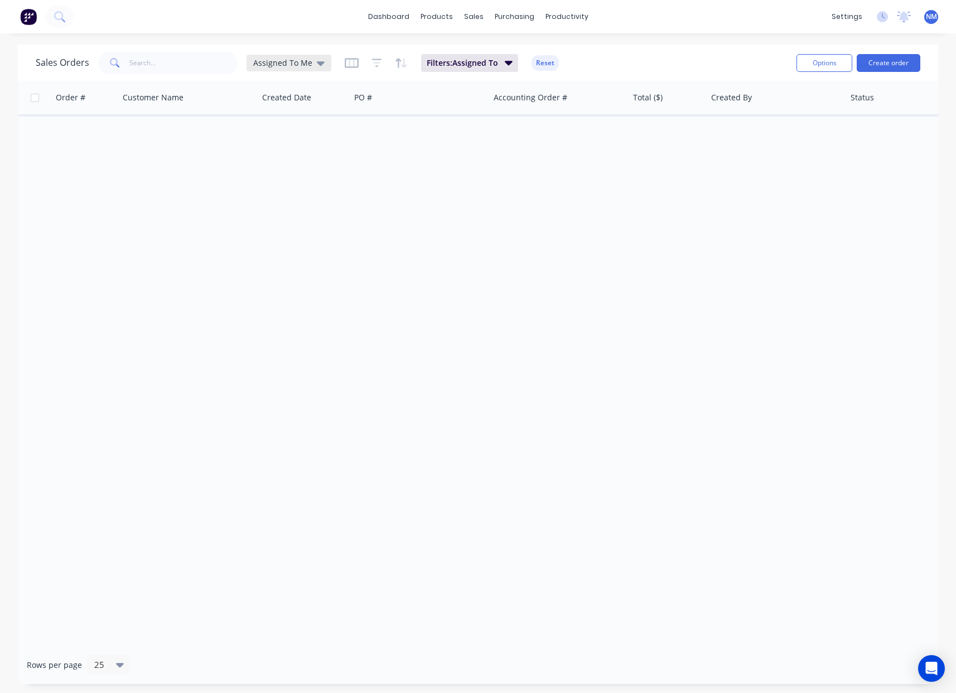
click at [321, 61] on div "Assigned To Me" at bounding box center [289, 63] width 85 height 17
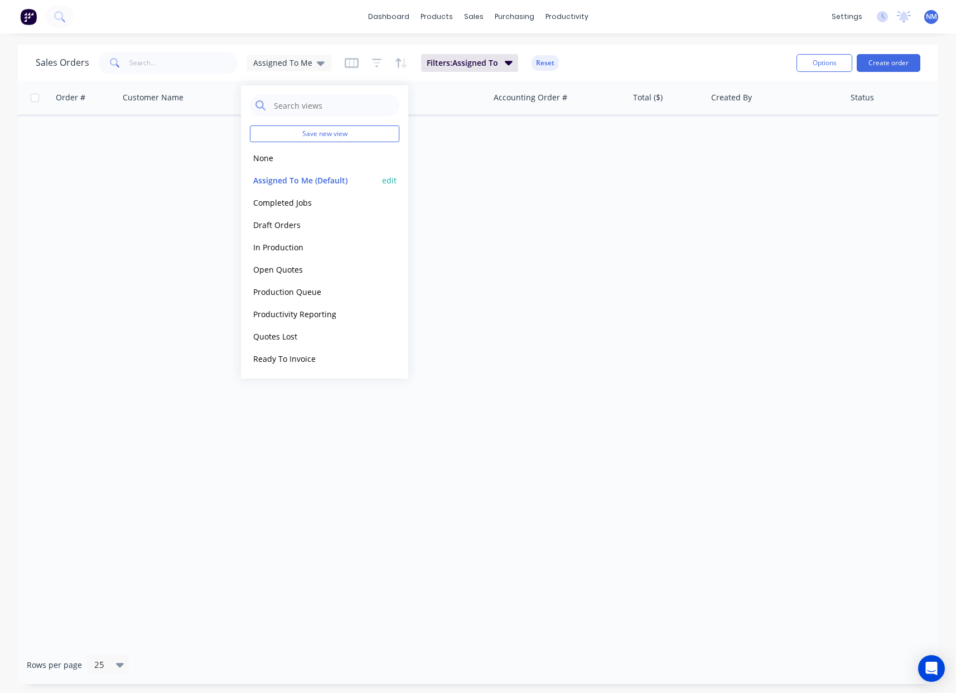
click at [391, 179] on button "edit" at bounding box center [389, 181] width 15 height 12
click at [480, 156] on button "Update" at bounding box center [468, 155] width 75 height 18
click at [575, 280] on div "Order # Customer Name Created Date PO # Accounting Order # Total ($) Created By…" at bounding box center [478, 363] width 921 height 565
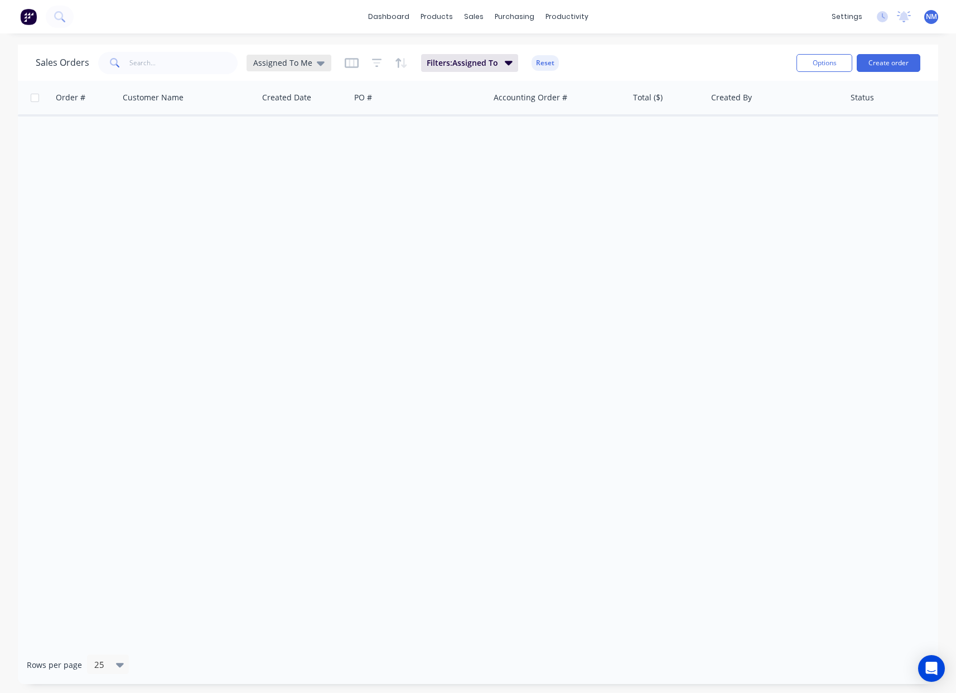
click at [322, 64] on div "Assigned To Me" at bounding box center [289, 63] width 85 height 17
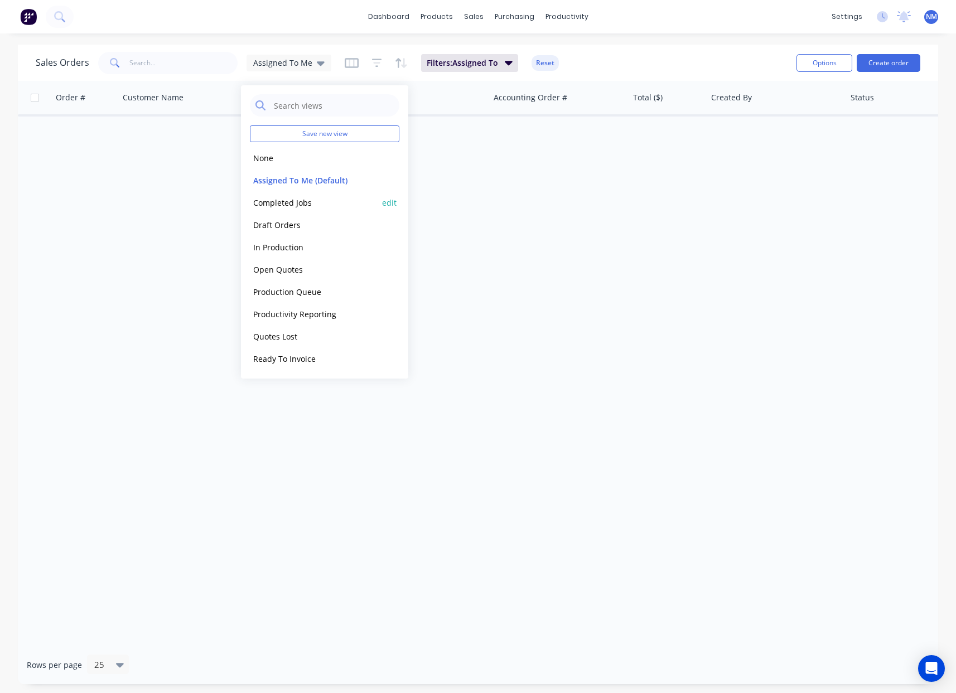
click at [295, 207] on button "Completed Jobs" at bounding box center [313, 202] width 127 height 13
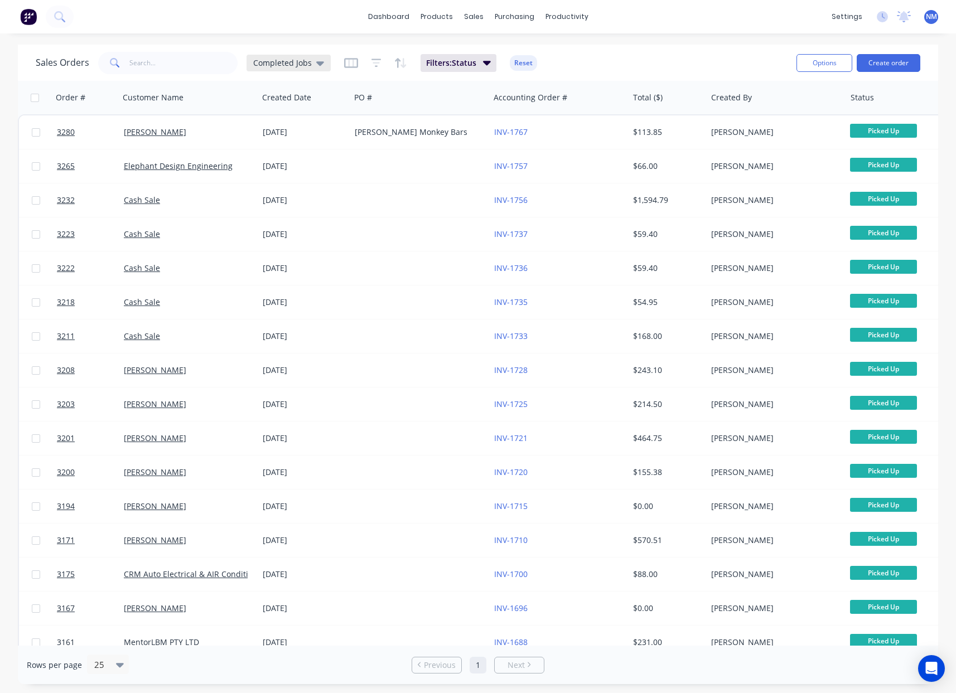
click at [308, 70] on div "Completed Jobs" at bounding box center [289, 63] width 84 height 17
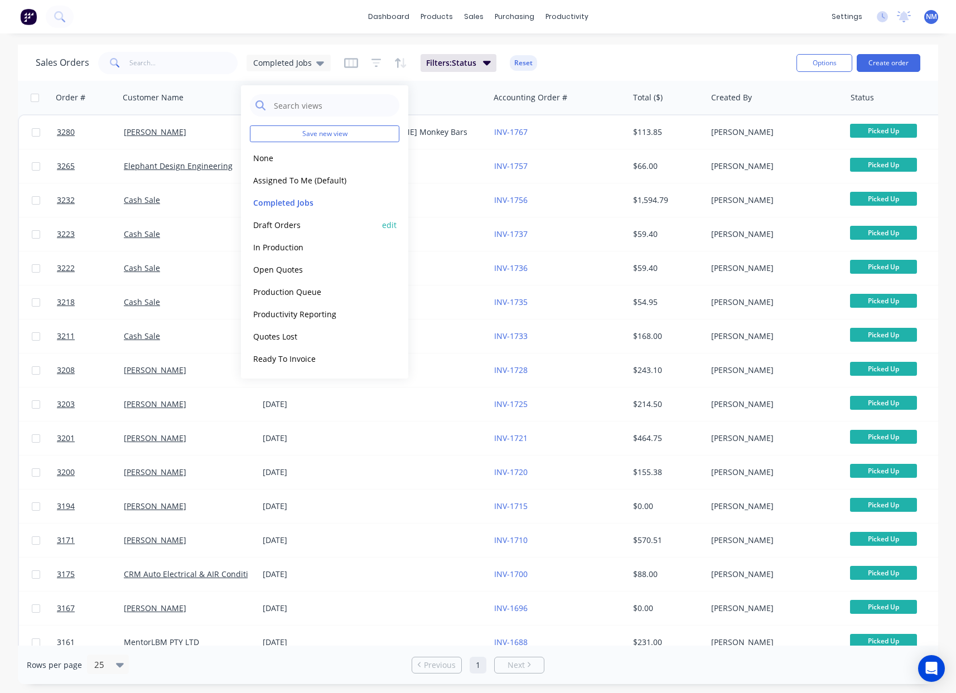
click at [278, 230] on button "Draft Orders" at bounding box center [313, 225] width 127 height 13
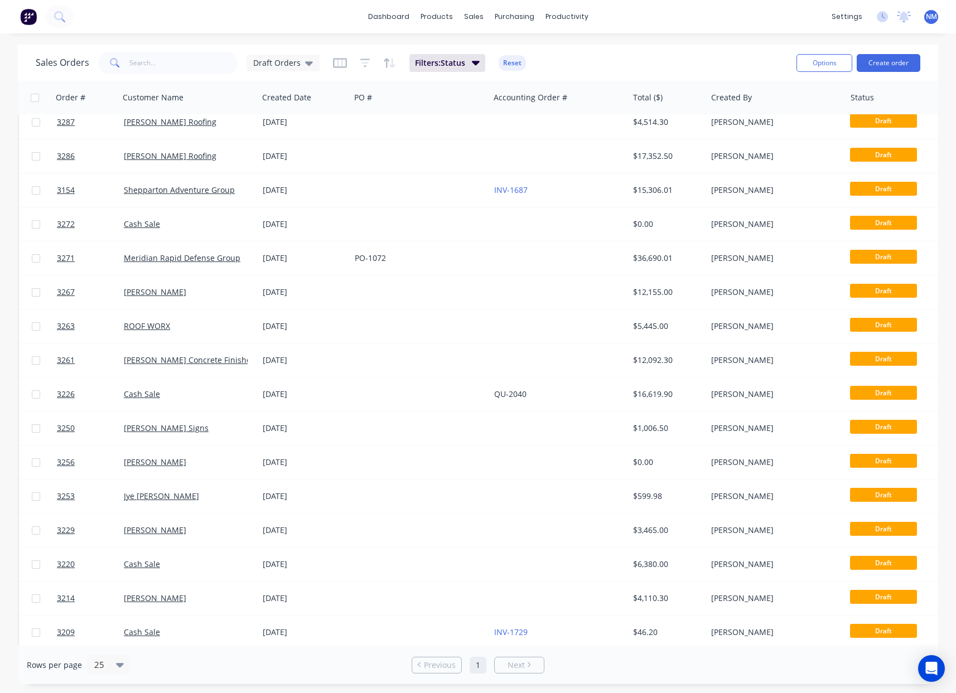
scroll to position [0, 0]
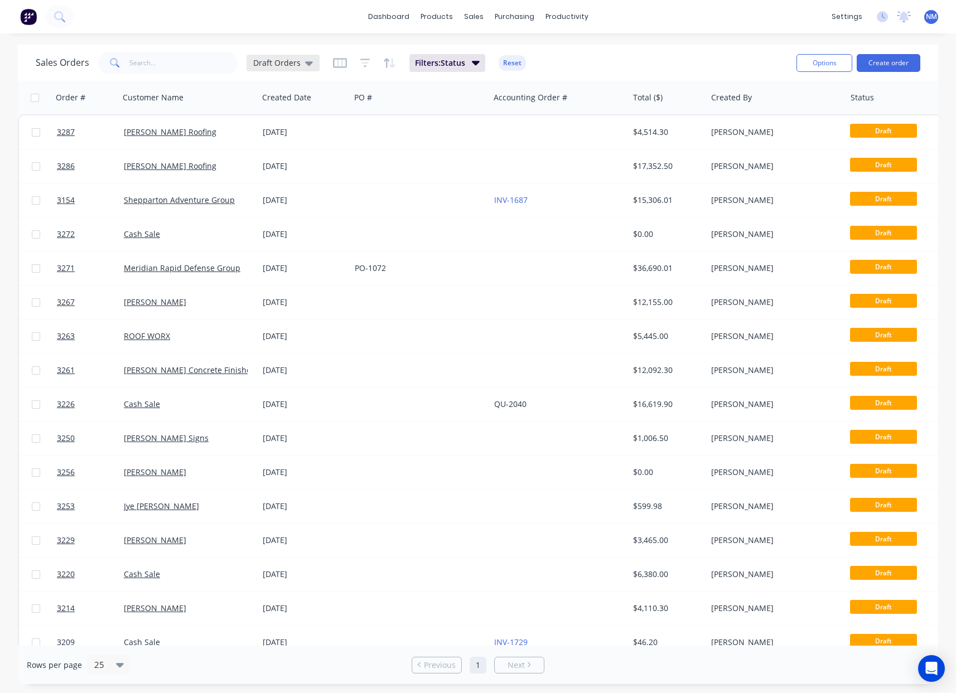
click at [306, 67] on icon at bounding box center [309, 63] width 8 height 12
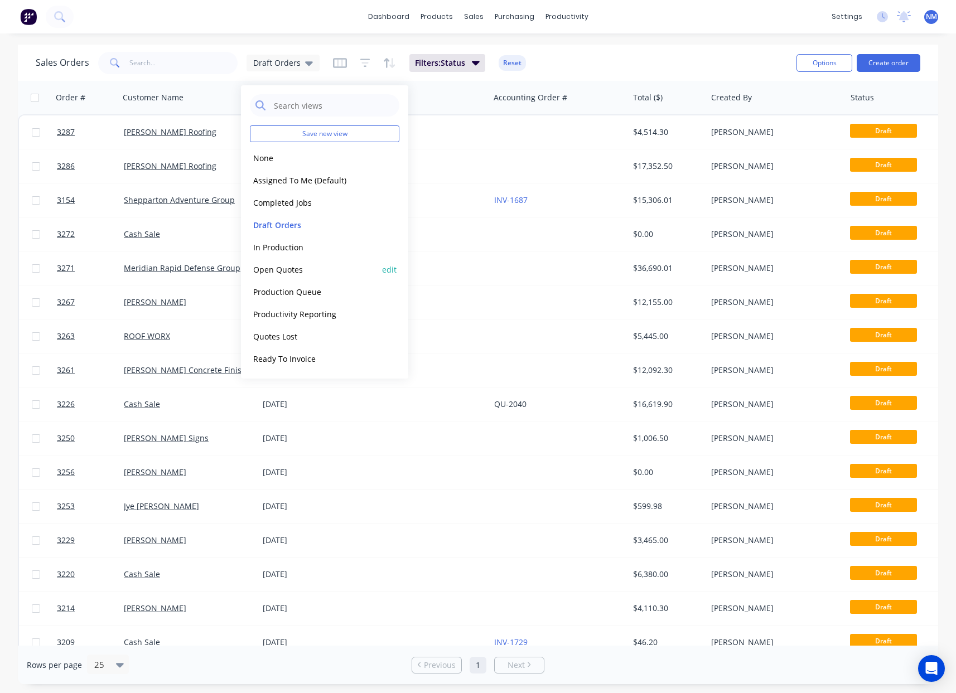
click at [296, 272] on button "Open Quotes" at bounding box center [313, 269] width 127 height 13
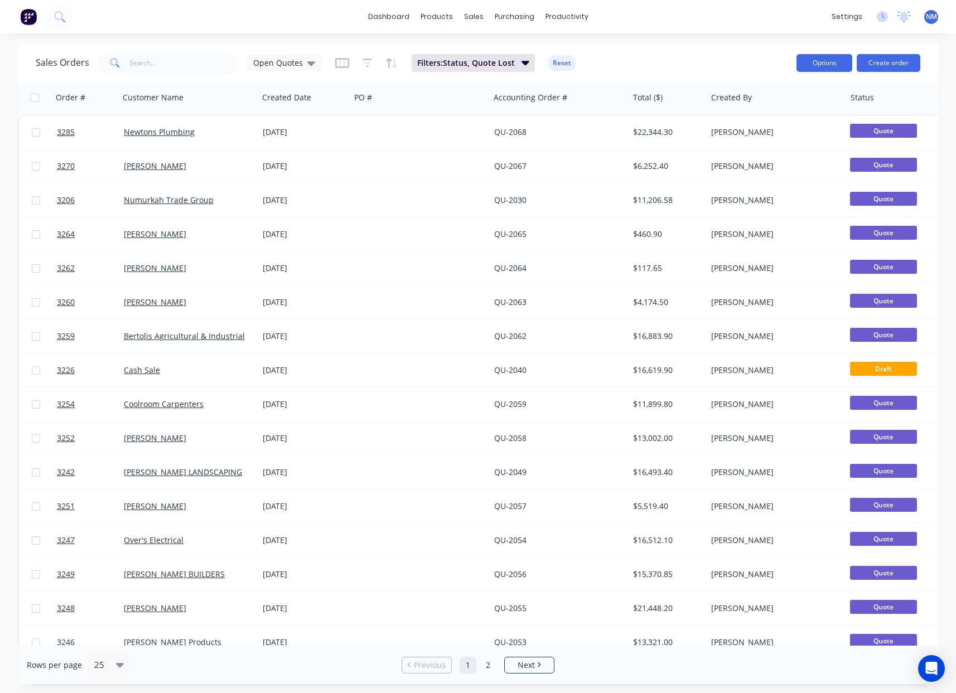
click at [829, 68] on button "Options" at bounding box center [825, 63] width 56 height 18
click at [785, 141] on div "Export" at bounding box center [791, 136] width 103 height 16
click at [513, 63] on button "Filters: Status, Quote Lost" at bounding box center [473, 63] width 123 height 18
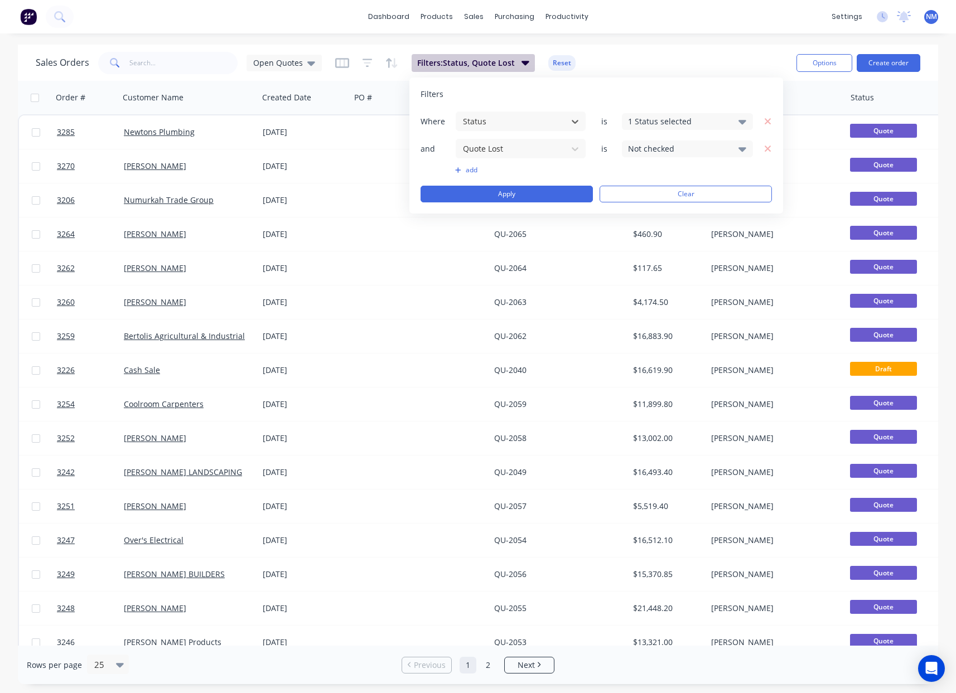
click at [513, 63] on button "Filters: Status, Quote Lost" at bounding box center [473, 63] width 123 height 18
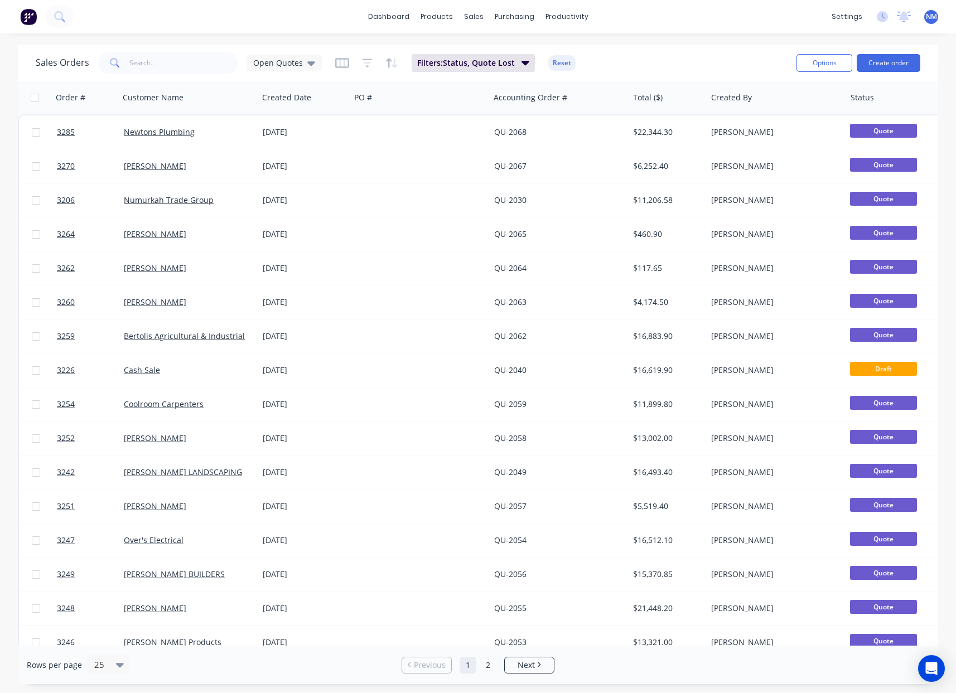
click at [653, 64] on div "Sales Orders Open Quotes Filters: Status, Quote Lost Reset" at bounding box center [412, 62] width 752 height 27
click at [312, 62] on icon at bounding box center [311, 63] width 8 height 4
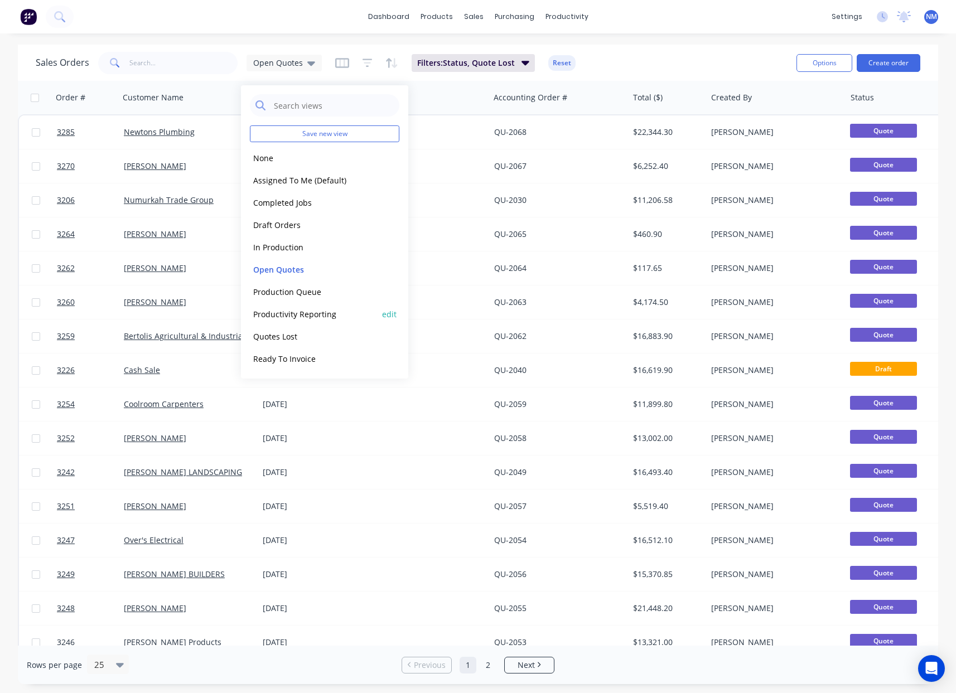
click at [321, 317] on button "Productivity Reporting" at bounding box center [313, 314] width 127 height 13
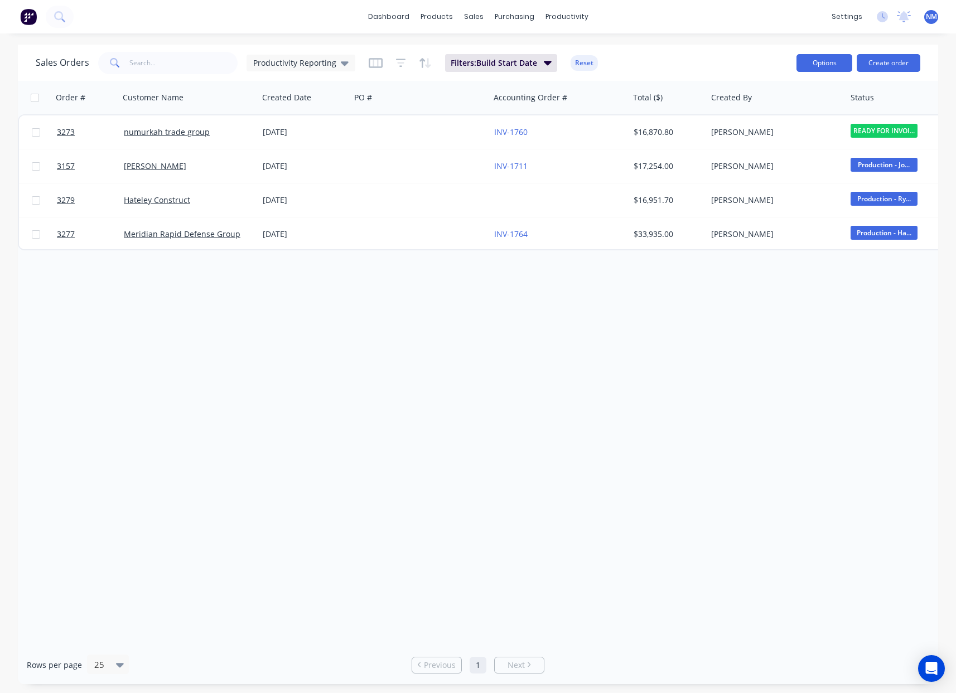
click at [806, 62] on button "Options" at bounding box center [825, 63] width 56 height 18
click at [765, 128] on div "Export" at bounding box center [791, 136] width 103 height 16
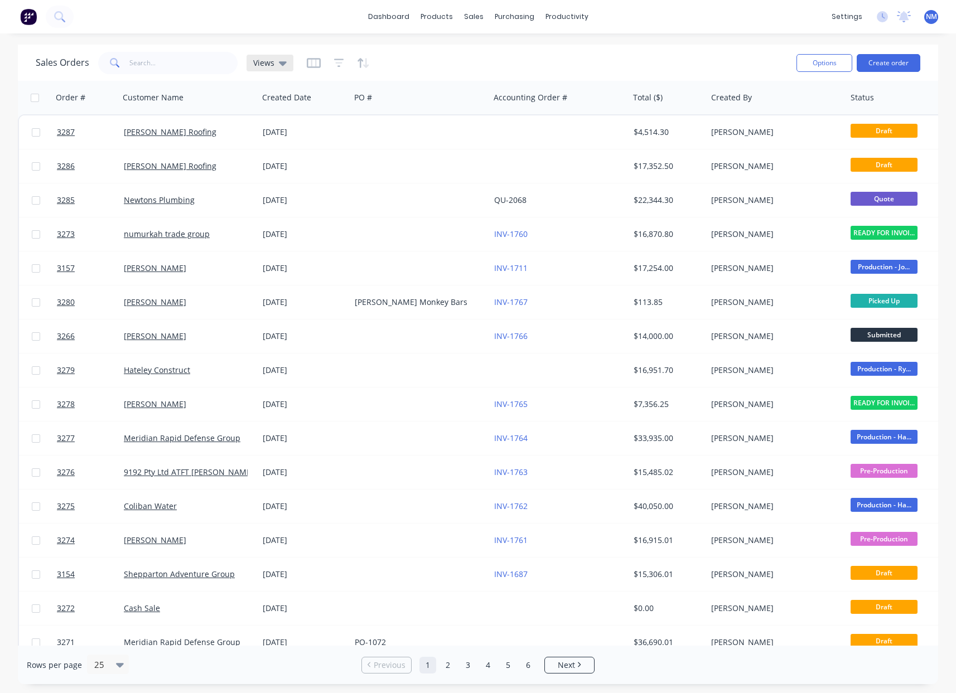
click at [283, 65] on icon at bounding box center [283, 63] width 8 height 12
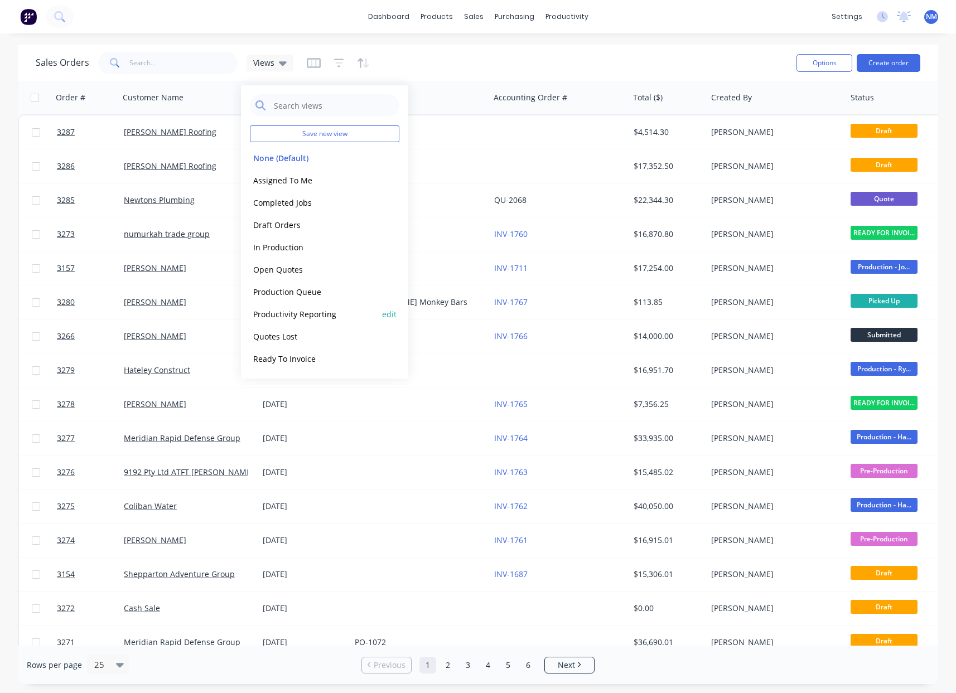
click at [311, 320] on button "Productivity Reporting" at bounding box center [313, 314] width 127 height 13
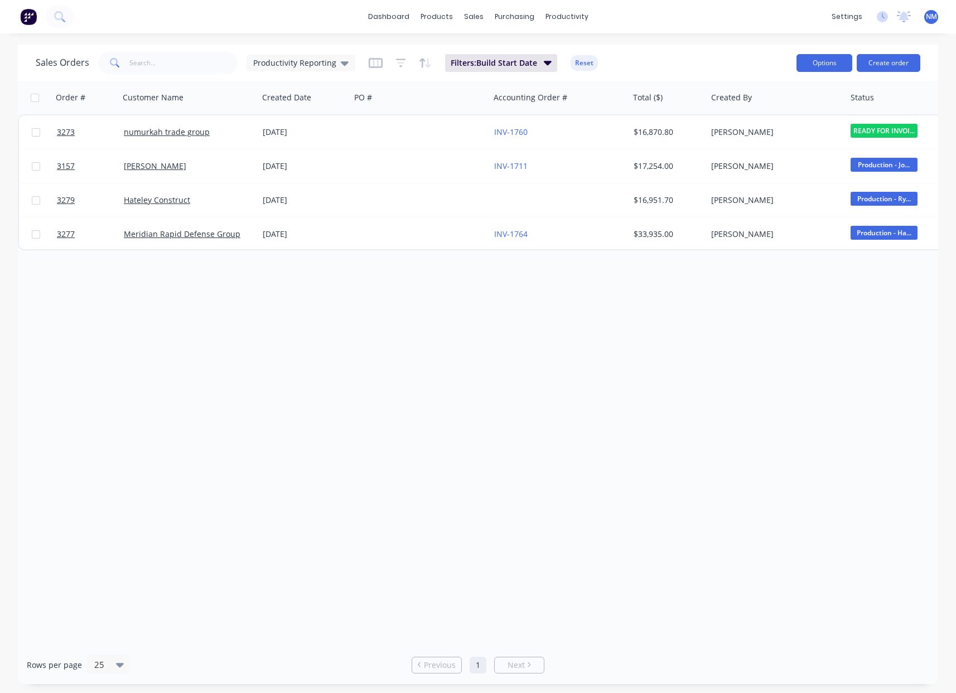
click at [831, 68] on button "Options" at bounding box center [825, 63] width 56 height 18
click at [792, 136] on div "Export" at bounding box center [791, 136] width 103 height 16
click at [341, 64] on icon at bounding box center [345, 63] width 8 height 12
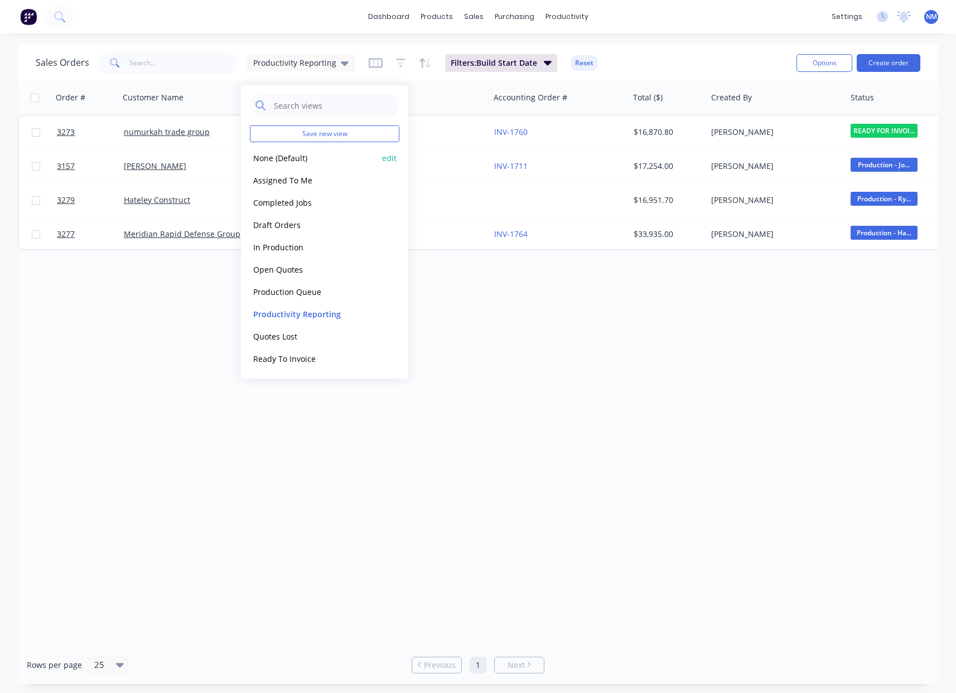
click at [295, 156] on button "None (Default)" at bounding box center [313, 158] width 127 height 13
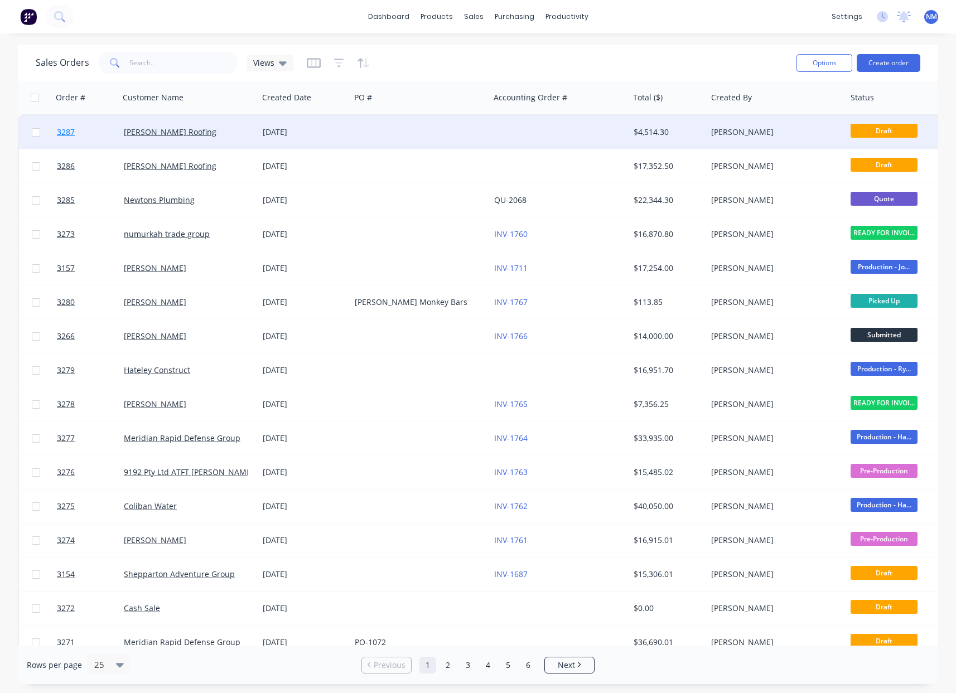
click at [68, 132] on span "3287" at bounding box center [66, 132] width 18 height 11
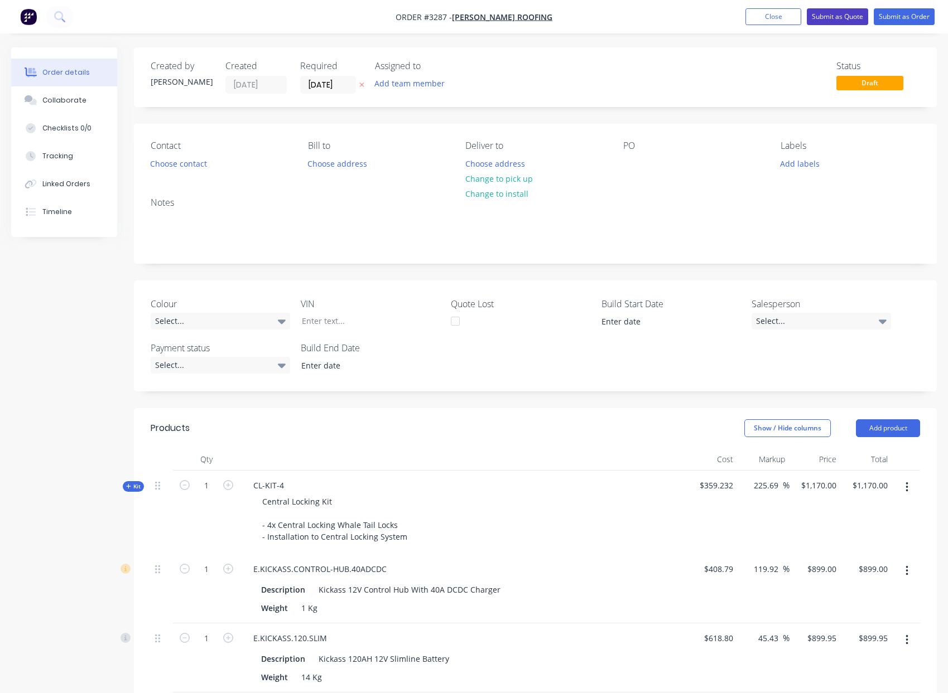
click at [831, 14] on button "Submit as Quote" at bounding box center [837, 16] width 61 height 17
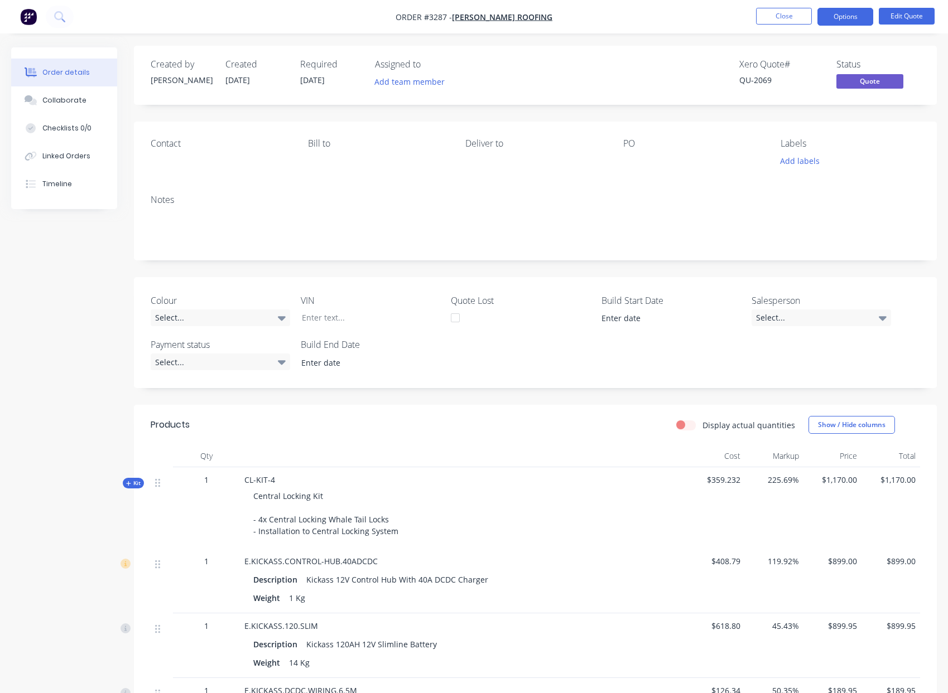
scroll to position [2, 0]
click at [846, 12] on button "Options" at bounding box center [845, 17] width 56 height 18
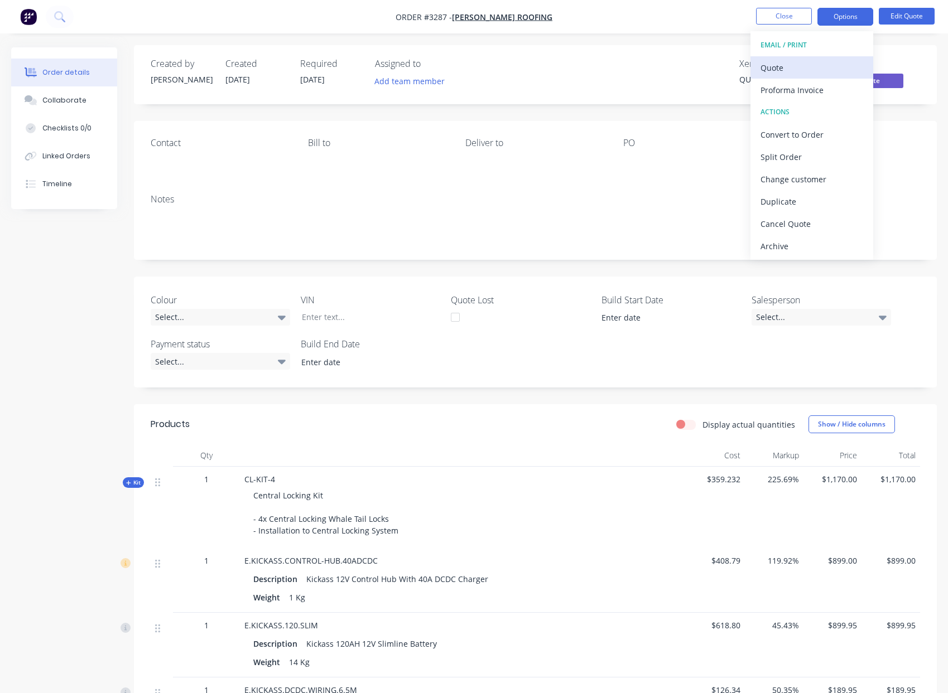
click at [818, 69] on div "Quote" at bounding box center [811, 68] width 103 height 16
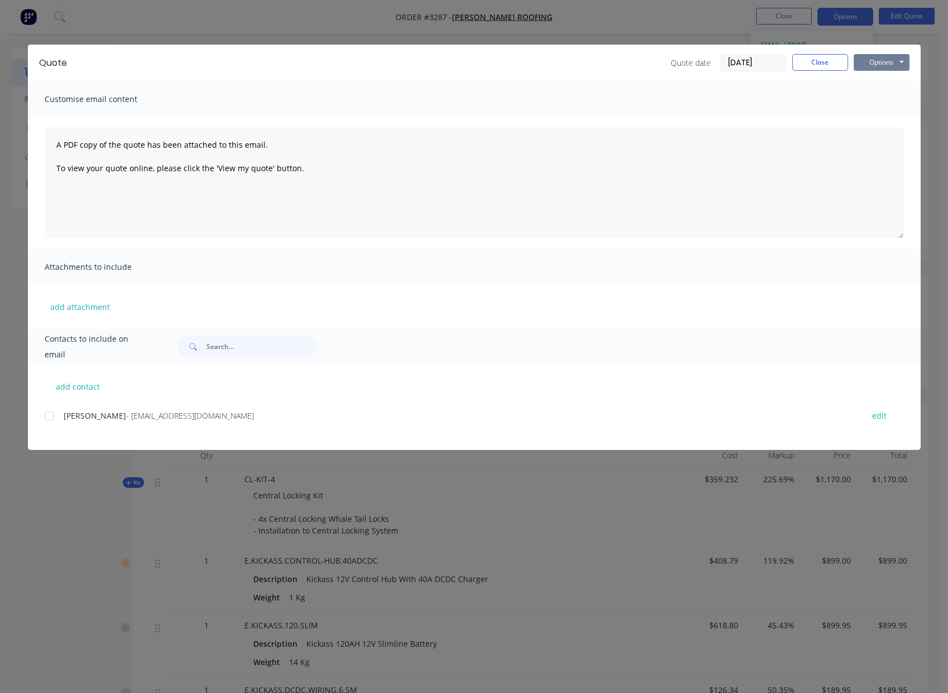
click at [892, 61] on button "Options" at bounding box center [882, 62] width 56 height 17
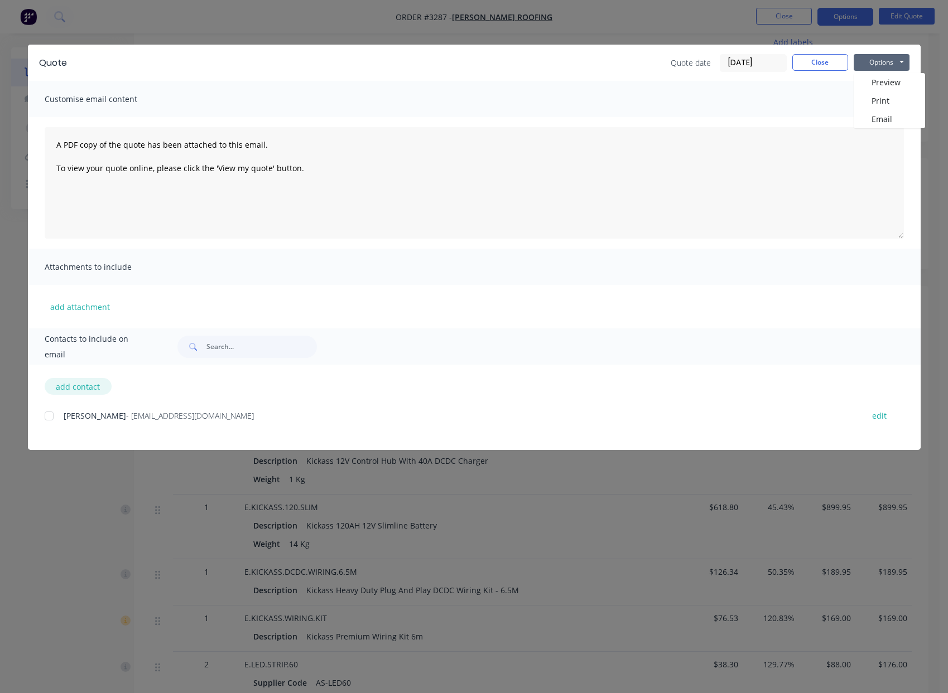
scroll to position [124, 0]
click at [91, 383] on button "add contact" at bounding box center [78, 386] width 67 height 17
select select "AU"
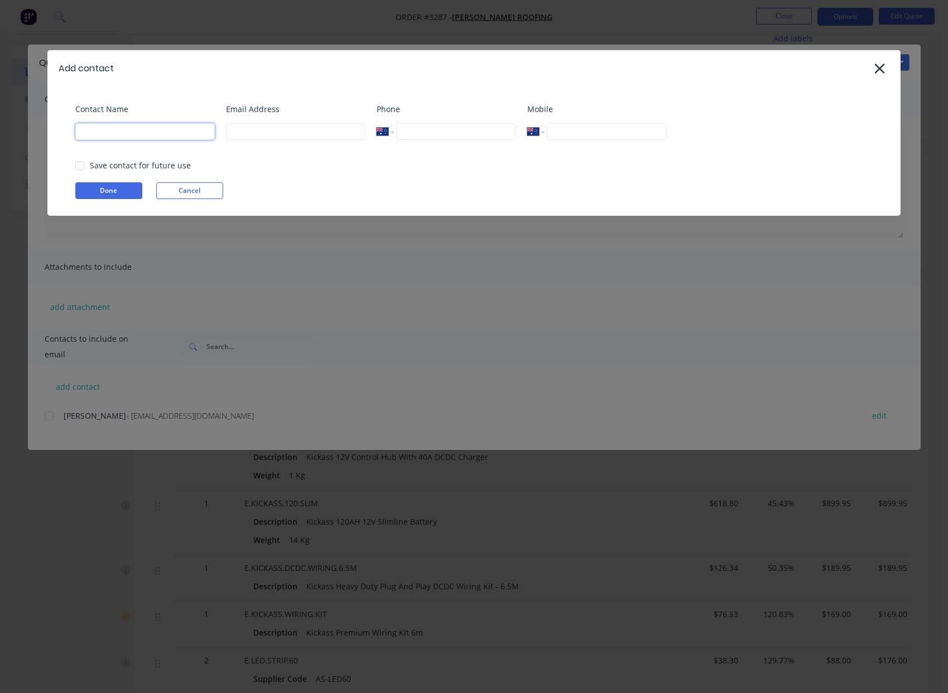
click at [187, 134] on input at bounding box center [144, 131] width 139 height 17
click at [84, 168] on div at bounding box center [80, 166] width 22 height 22
type input "jamie@frontlinetrays.com.au"
click at [104, 190] on button "Done" at bounding box center [108, 190] width 67 height 17
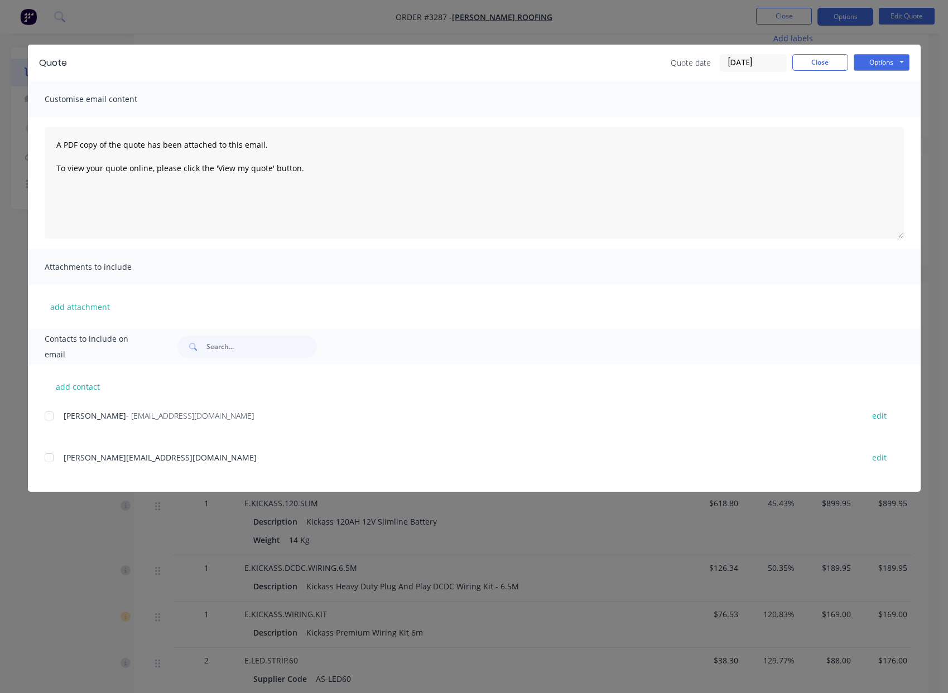
click at [47, 458] on div at bounding box center [49, 458] width 22 height 22
click at [893, 64] on button "Options" at bounding box center [882, 62] width 56 height 17
click at [905, 122] on button "Email" at bounding box center [889, 119] width 71 height 18
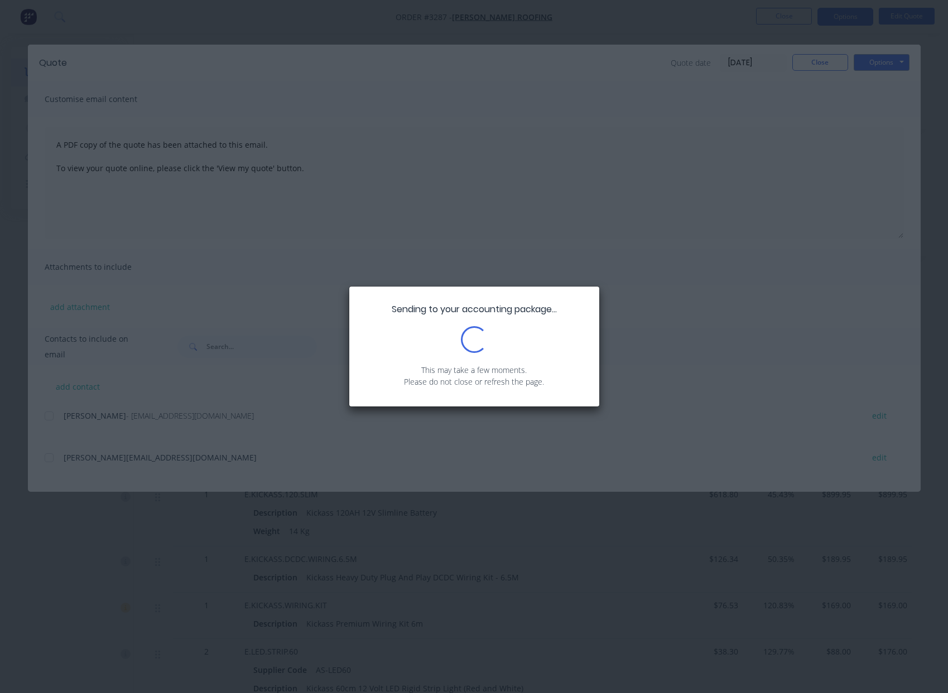
scroll to position [134, 0]
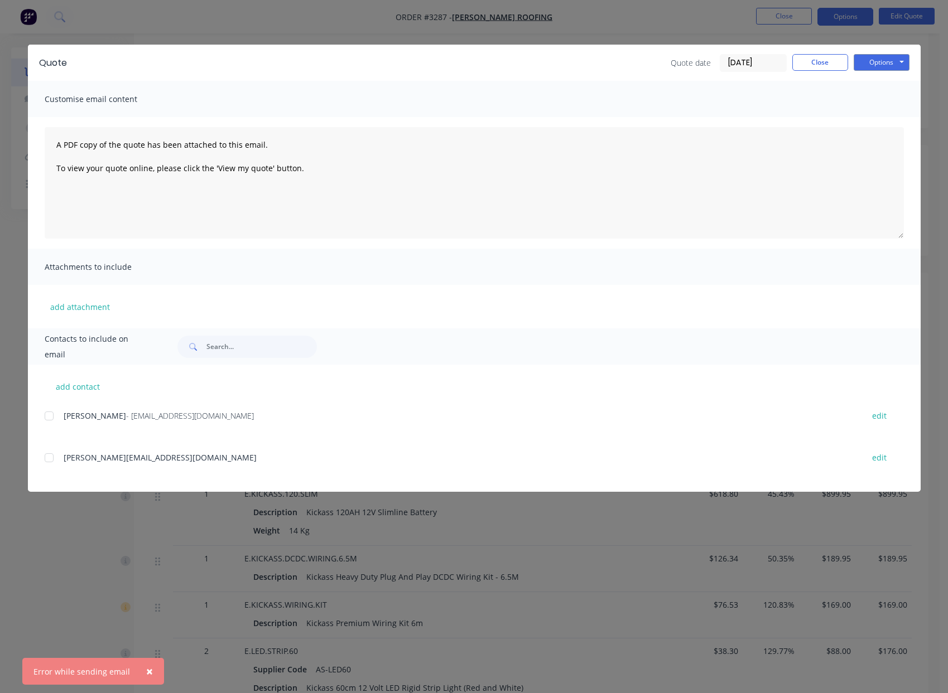
click at [49, 459] on div at bounding box center [49, 458] width 22 height 22
click at [880, 57] on button "Options" at bounding box center [882, 62] width 56 height 17
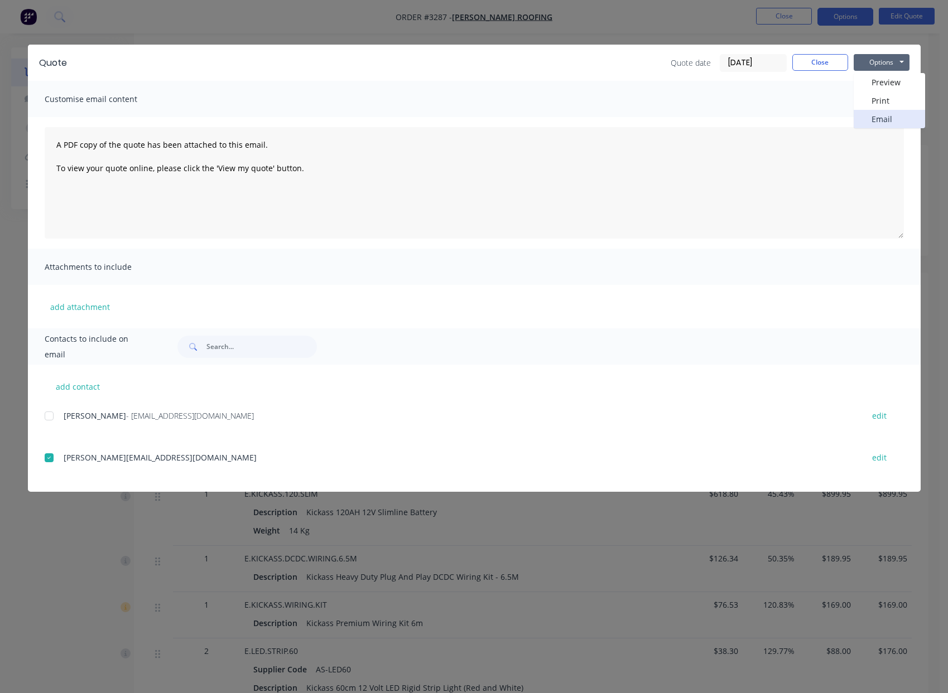
click at [892, 118] on button "Email" at bounding box center [889, 119] width 71 height 18
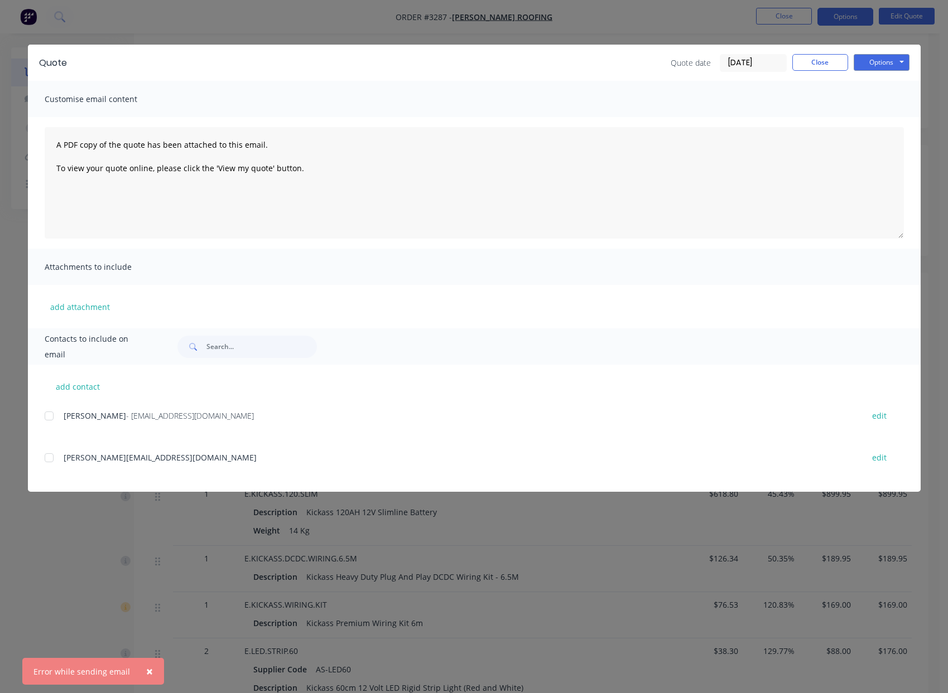
click at [51, 460] on div at bounding box center [49, 458] width 22 height 22
click at [872, 62] on button "Options" at bounding box center [882, 62] width 56 height 17
click at [896, 118] on button "Email" at bounding box center [889, 119] width 71 height 18
click at [49, 457] on div at bounding box center [49, 458] width 22 height 22
click at [878, 64] on button "Options" at bounding box center [882, 62] width 56 height 17
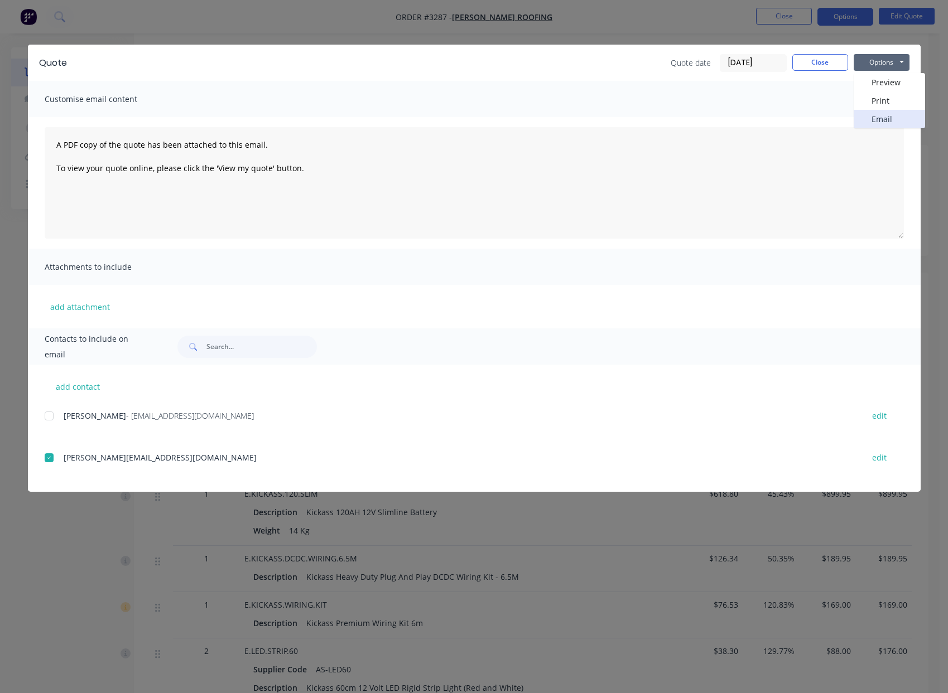
click at [896, 124] on button "Email" at bounding box center [889, 119] width 71 height 18
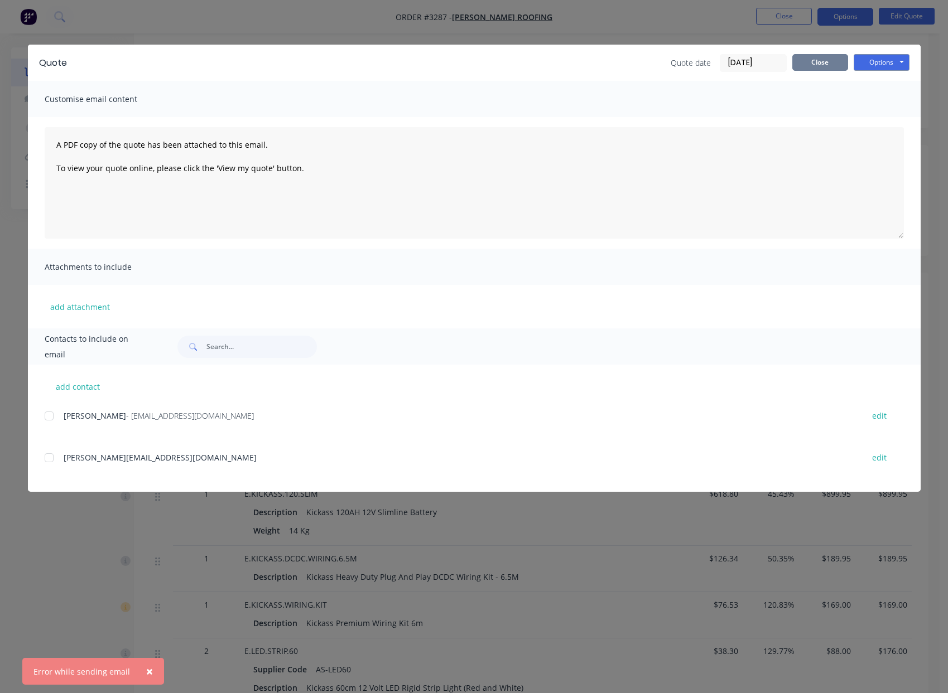
click at [820, 63] on button "Close" at bounding box center [820, 62] width 56 height 17
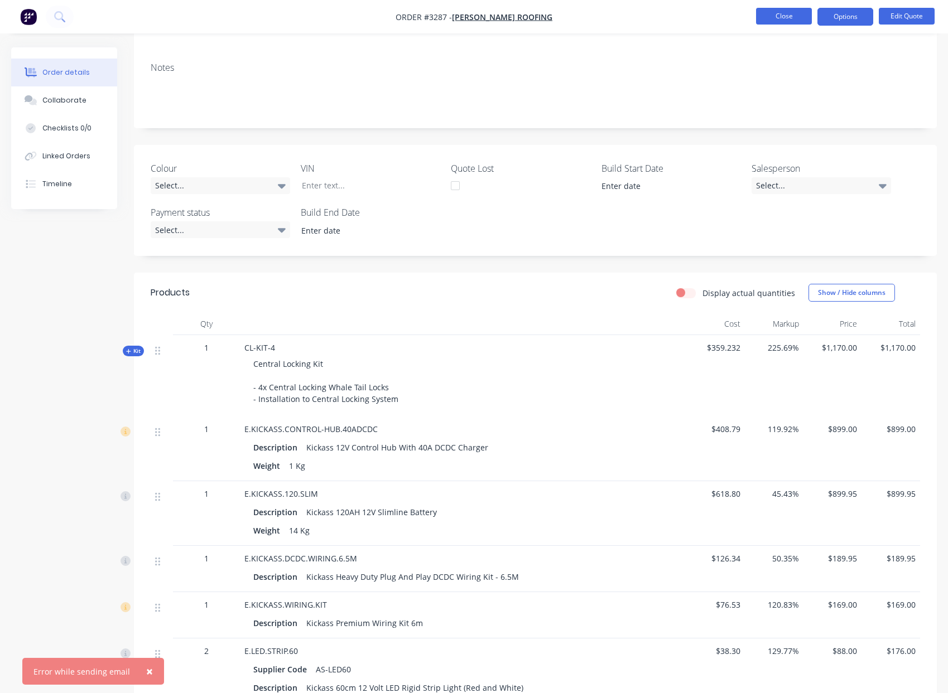
click at [783, 12] on button "Close" at bounding box center [784, 16] width 56 height 17
